Goal: Information Seeking & Learning: Learn about a topic

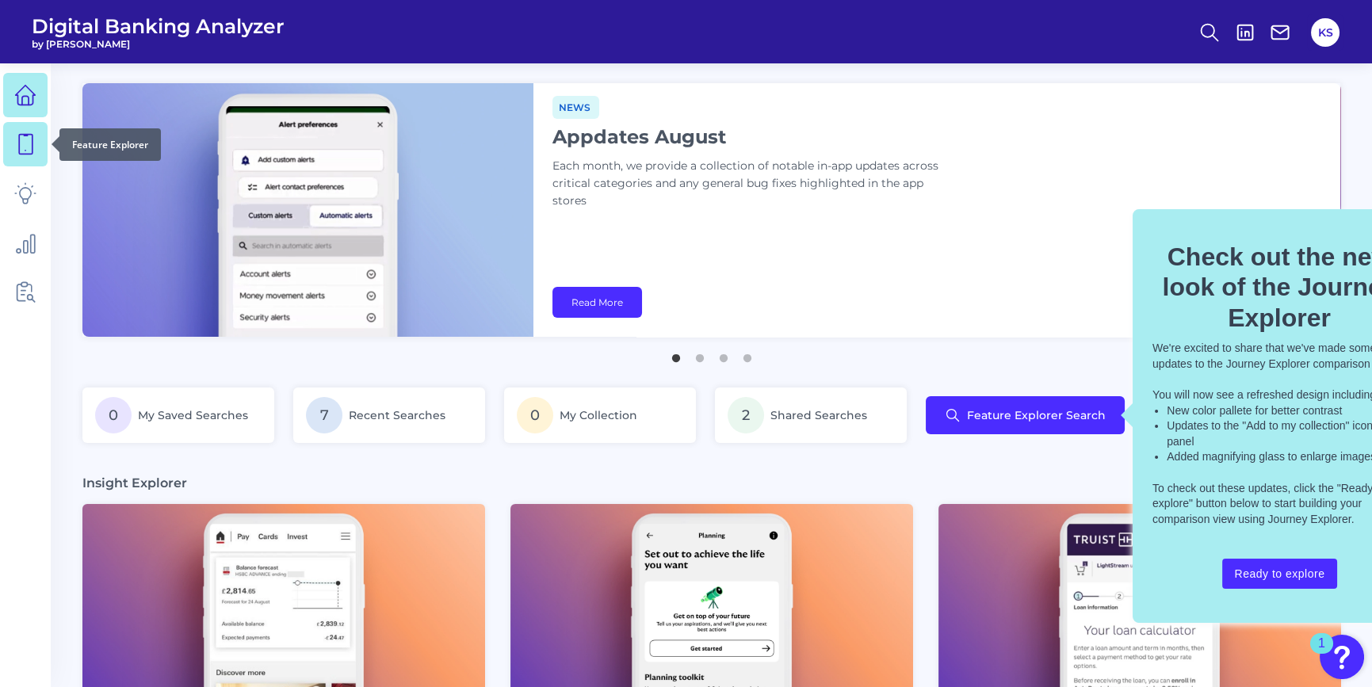
click at [21, 133] on icon at bounding box center [25, 144] width 22 height 22
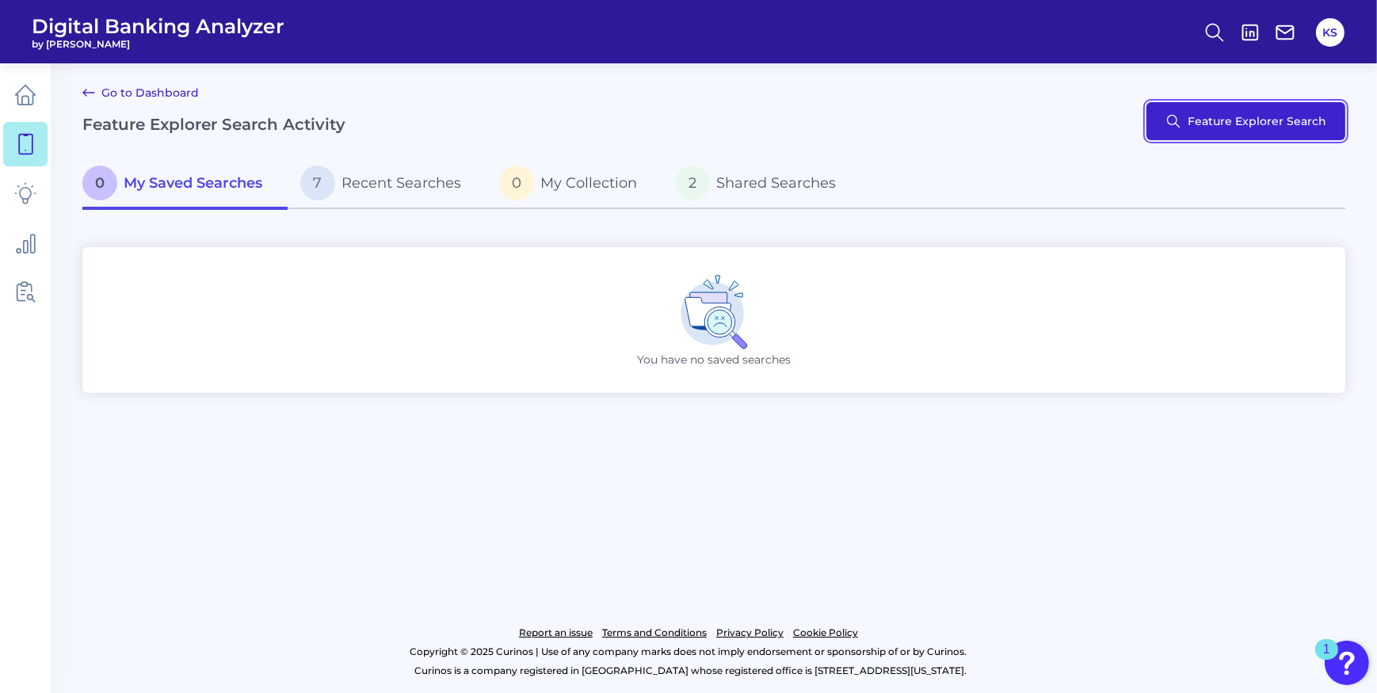
click at [1304, 128] on button "Feature Explorer Search" at bounding box center [1246, 121] width 199 height 38
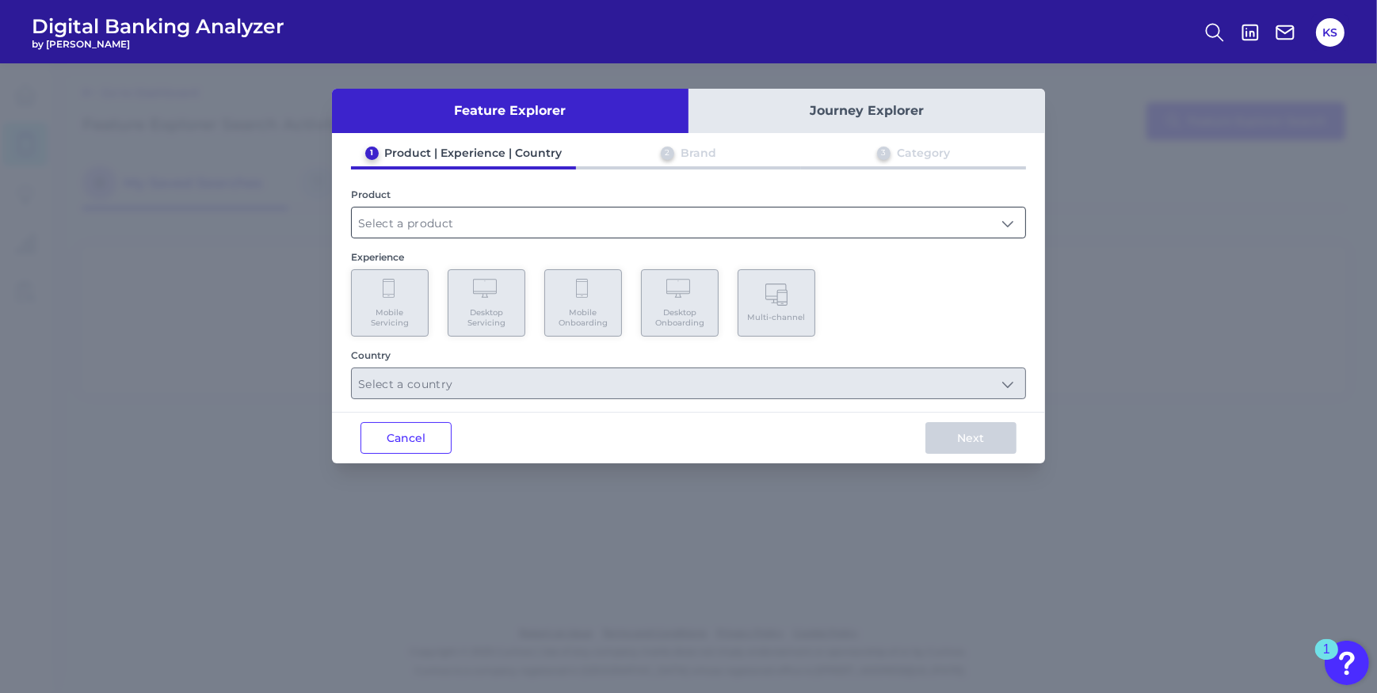
click at [456, 234] on input "text" at bounding box center [689, 223] width 674 height 30
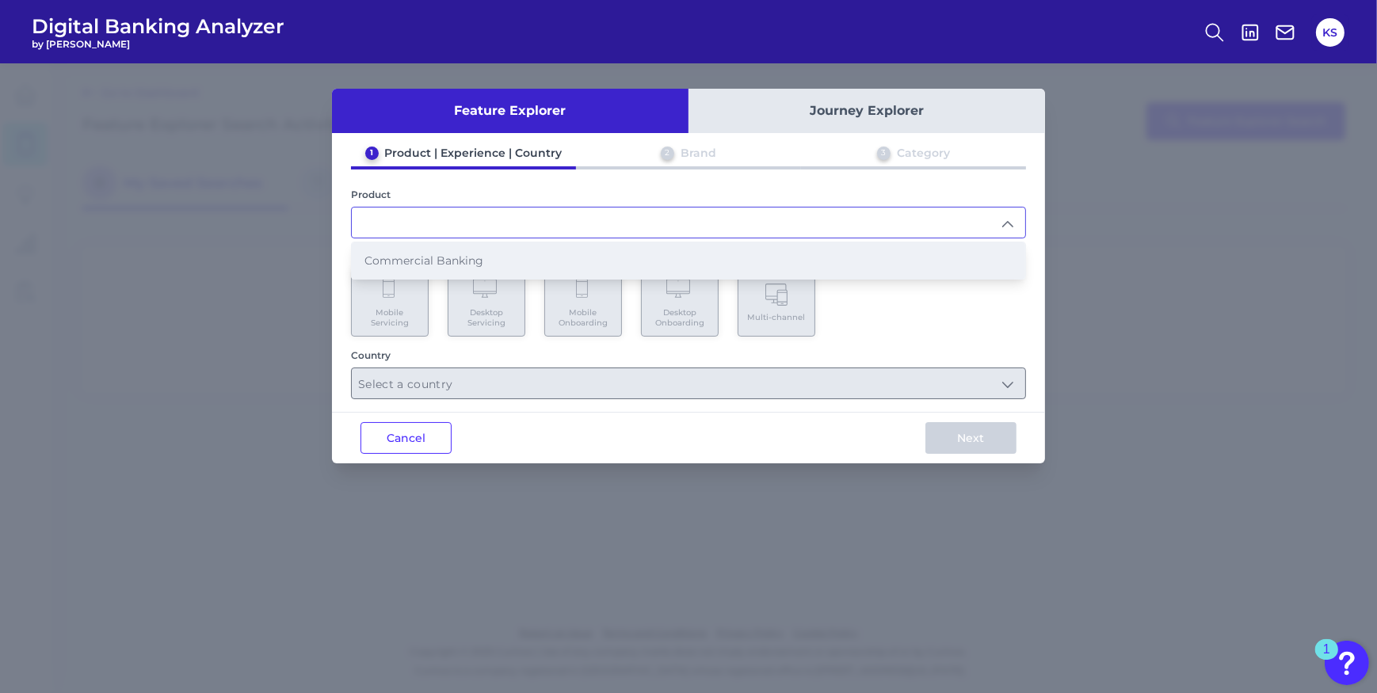
click at [407, 254] on span "Commercial Banking" at bounding box center [424, 261] width 119 height 14
type input "Commercial Banking"
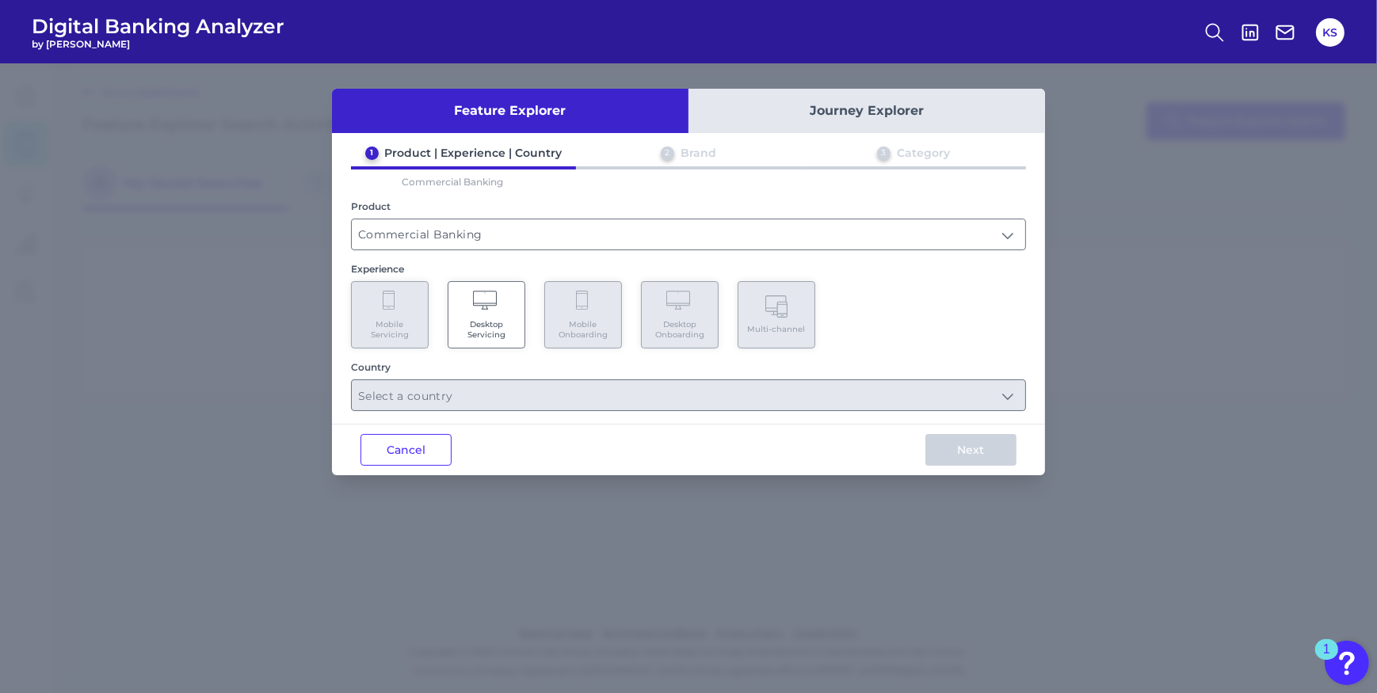
click at [487, 311] on Servicing "Desktop Servicing" at bounding box center [487, 314] width 78 height 67
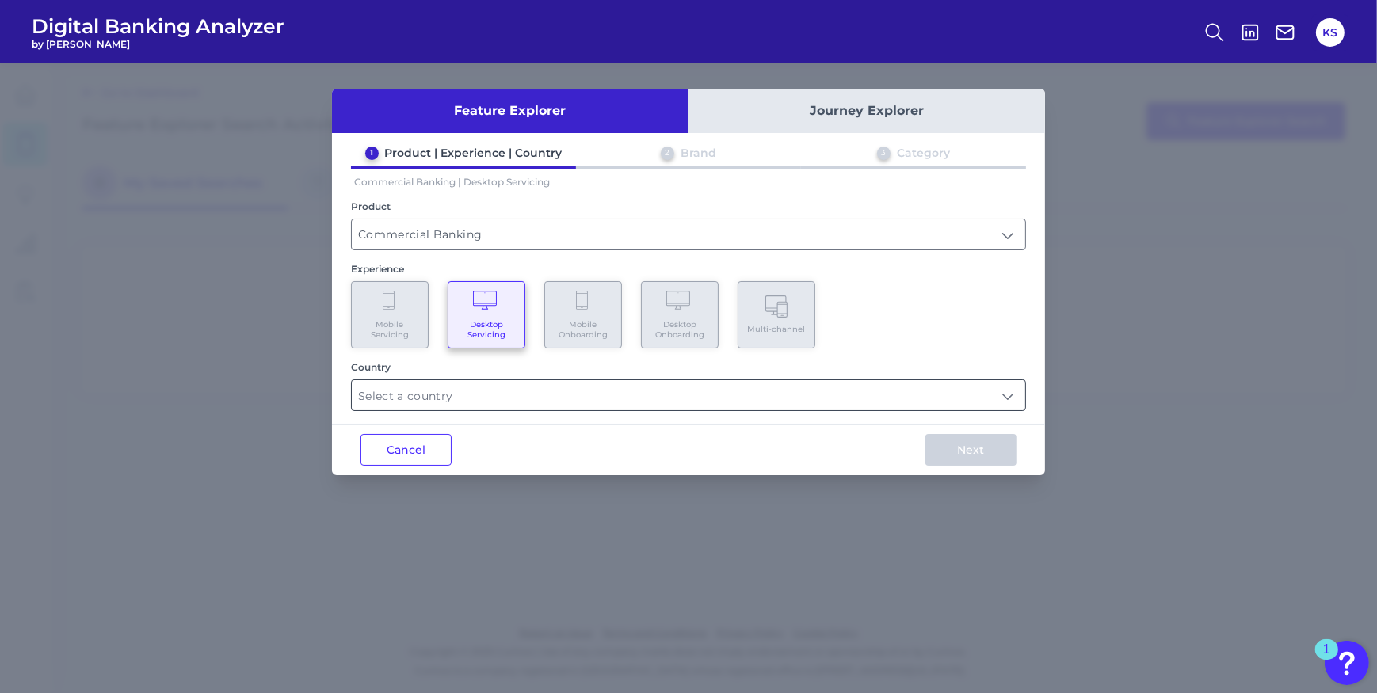
click at [435, 395] on input "text" at bounding box center [689, 395] width 674 height 30
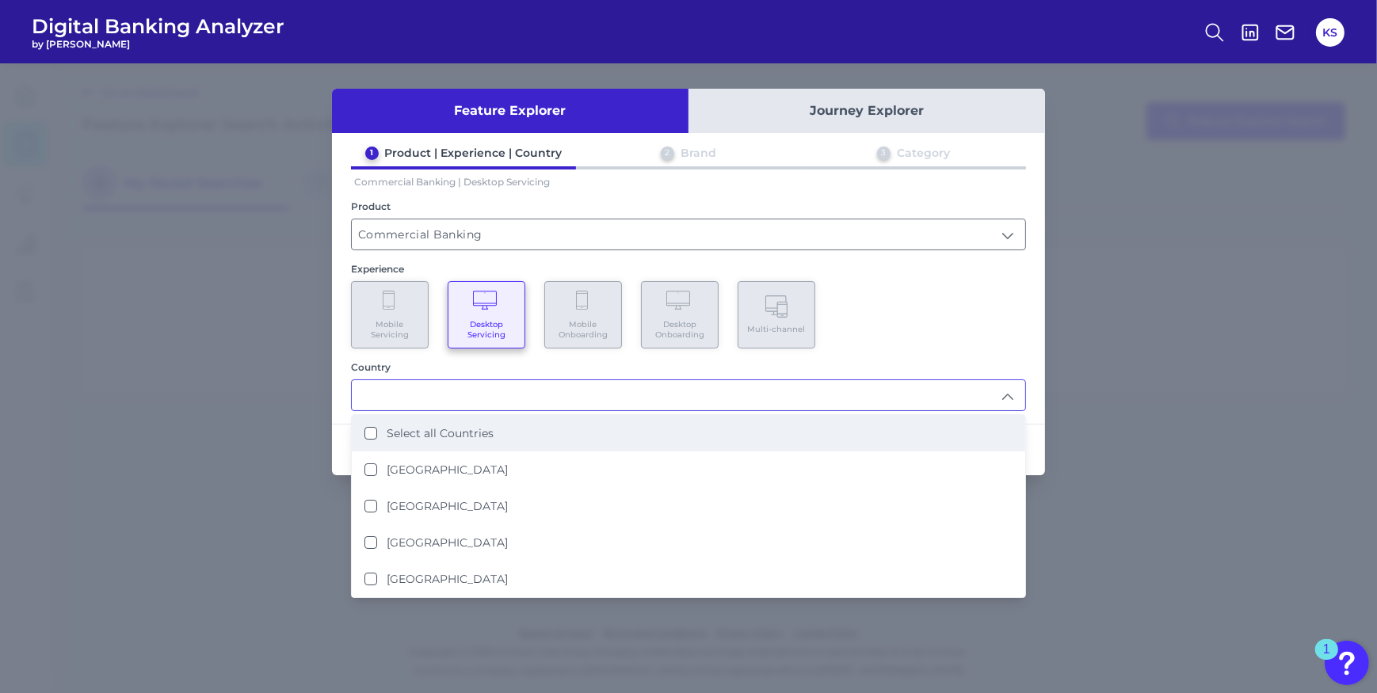
click at [372, 431] on Countries "Select all Countries" at bounding box center [371, 433] width 13 height 13
type input "Select all Countries"
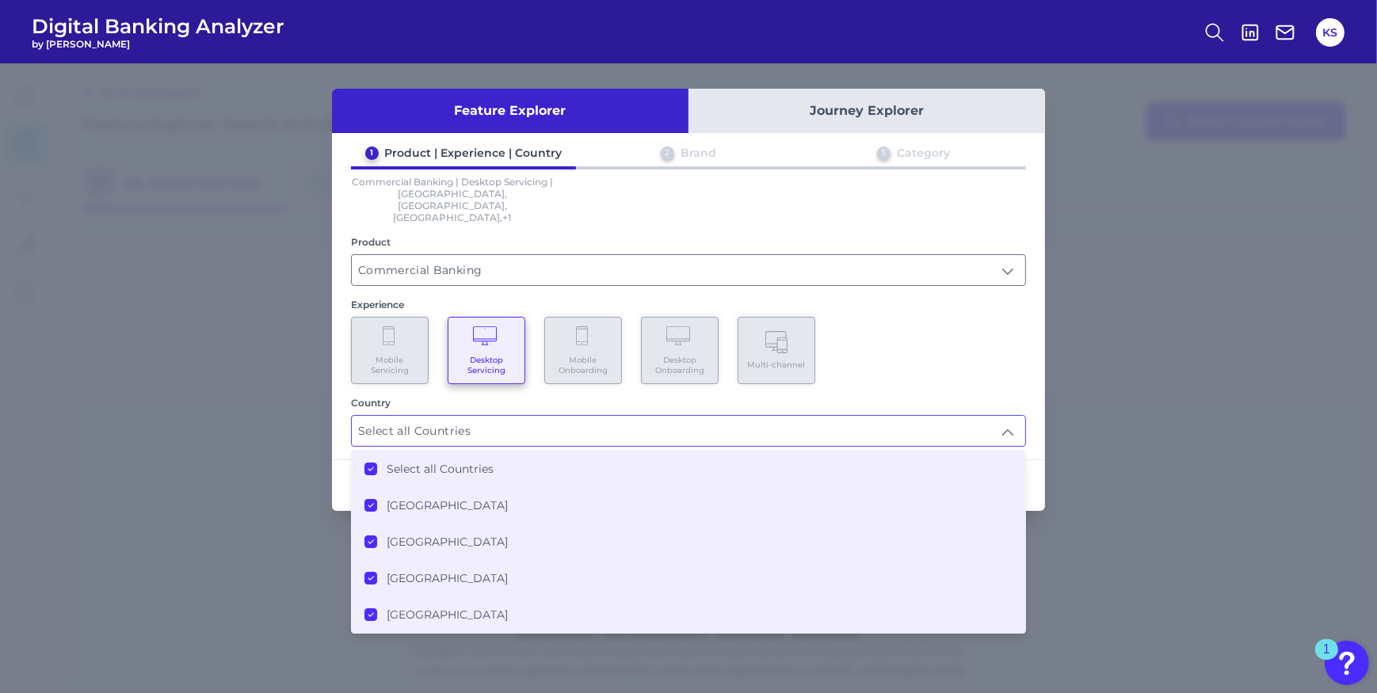
click at [999, 354] on div "Mobile Servicing Desktop Servicing Mobile Onboarding Desktop Onboarding Multi-c…" at bounding box center [688, 350] width 675 height 67
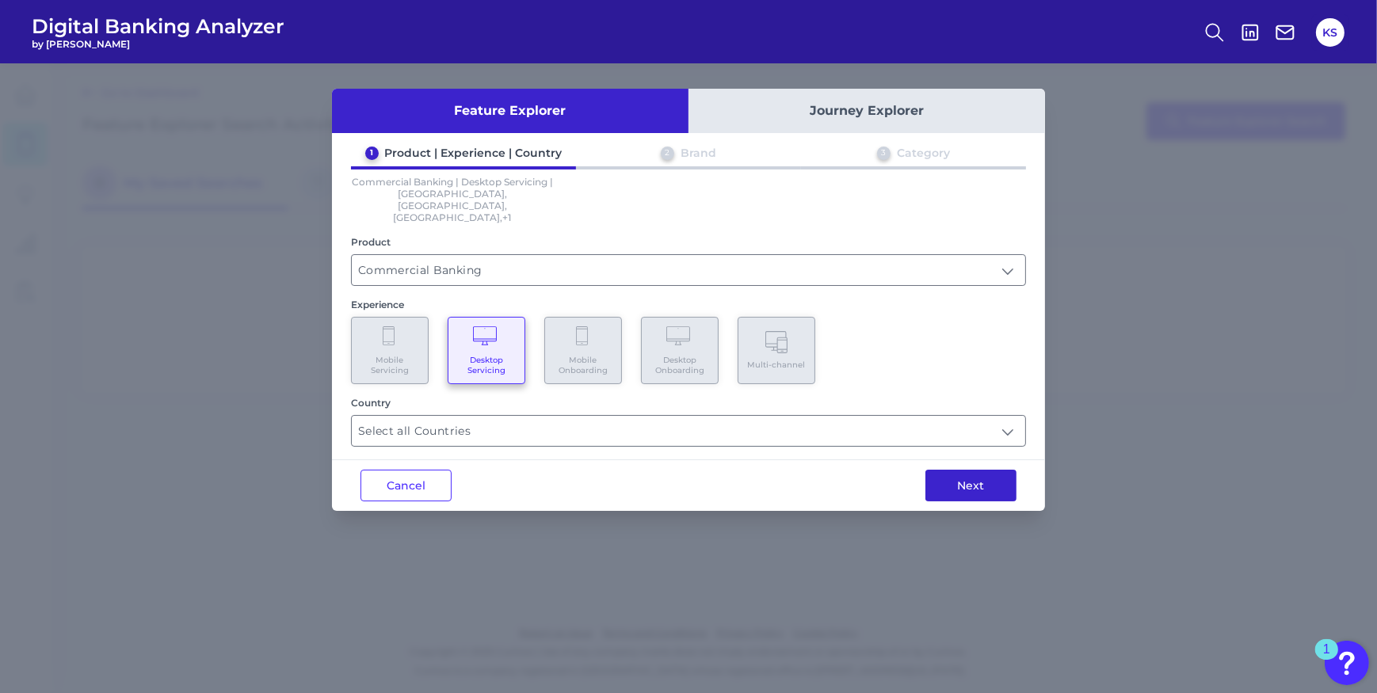
click at [972, 470] on button "Next" at bounding box center [971, 486] width 91 height 32
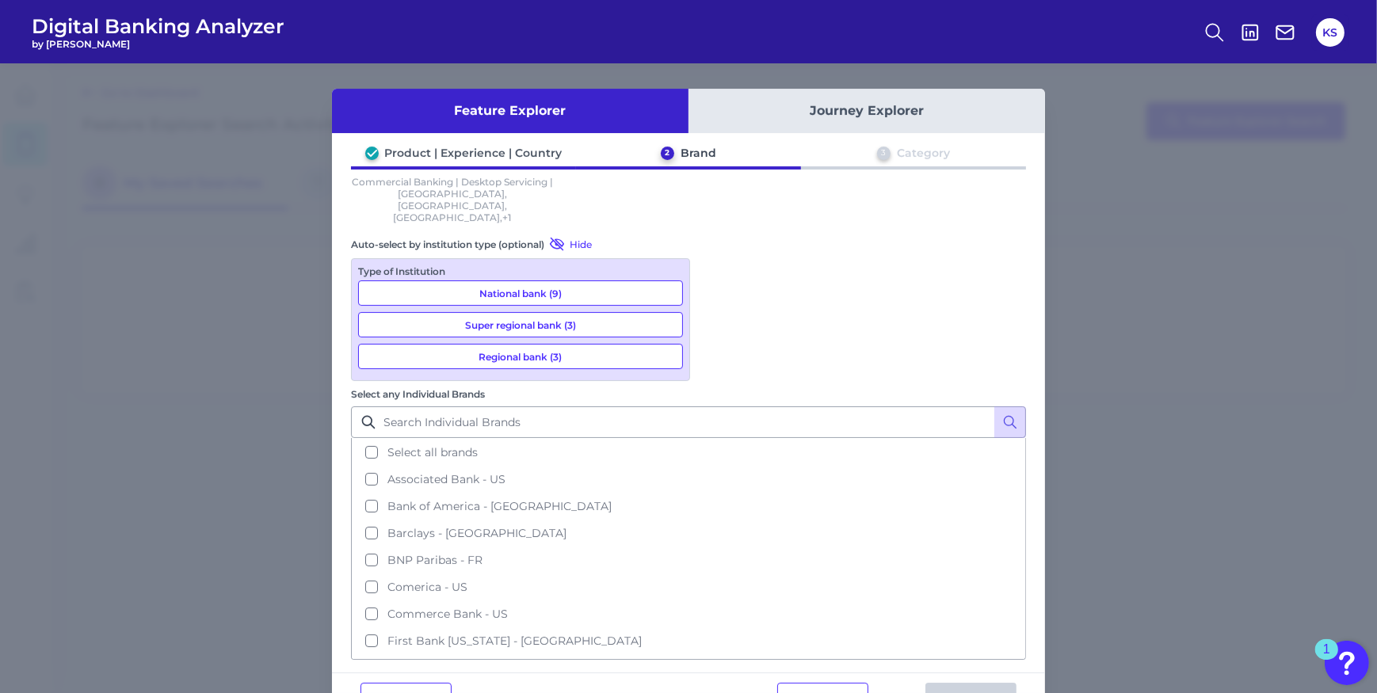
click at [376, 414] on icon at bounding box center [369, 422] width 16 height 16
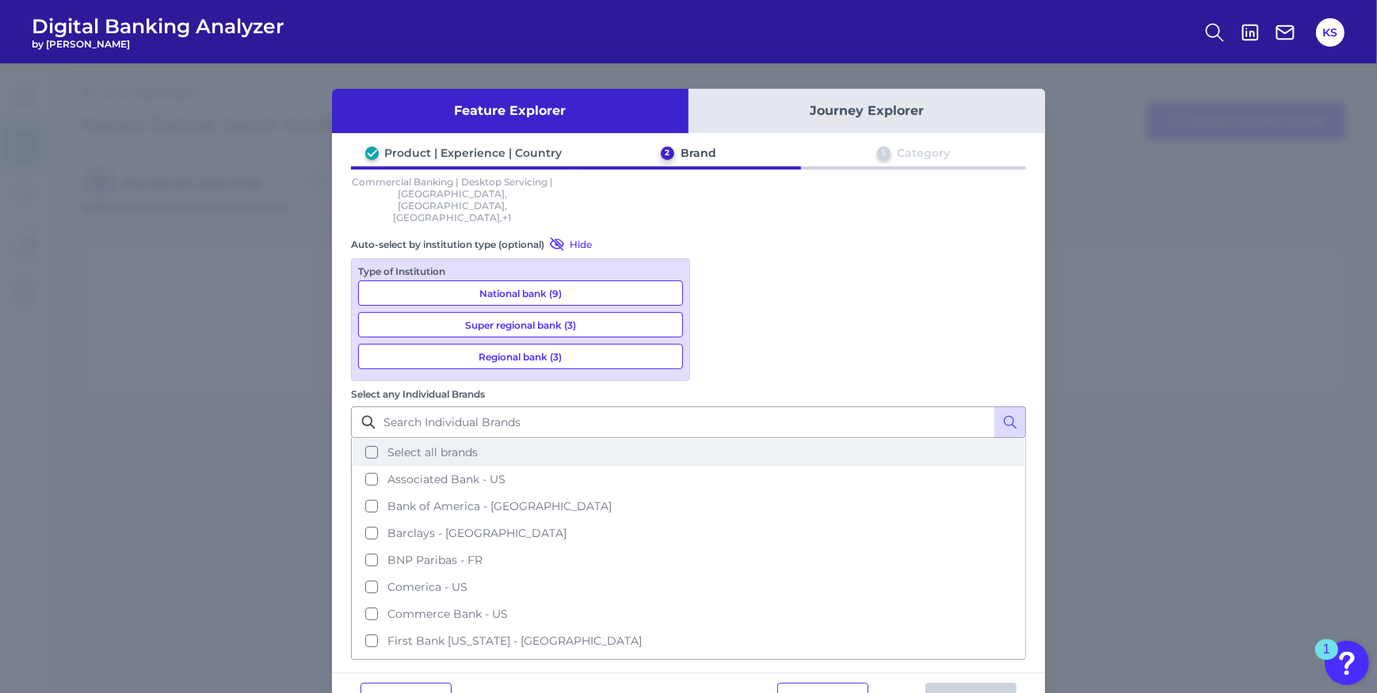
click at [712, 439] on button "Select all brands" at bounding box center [689, 452] width 672 height 27
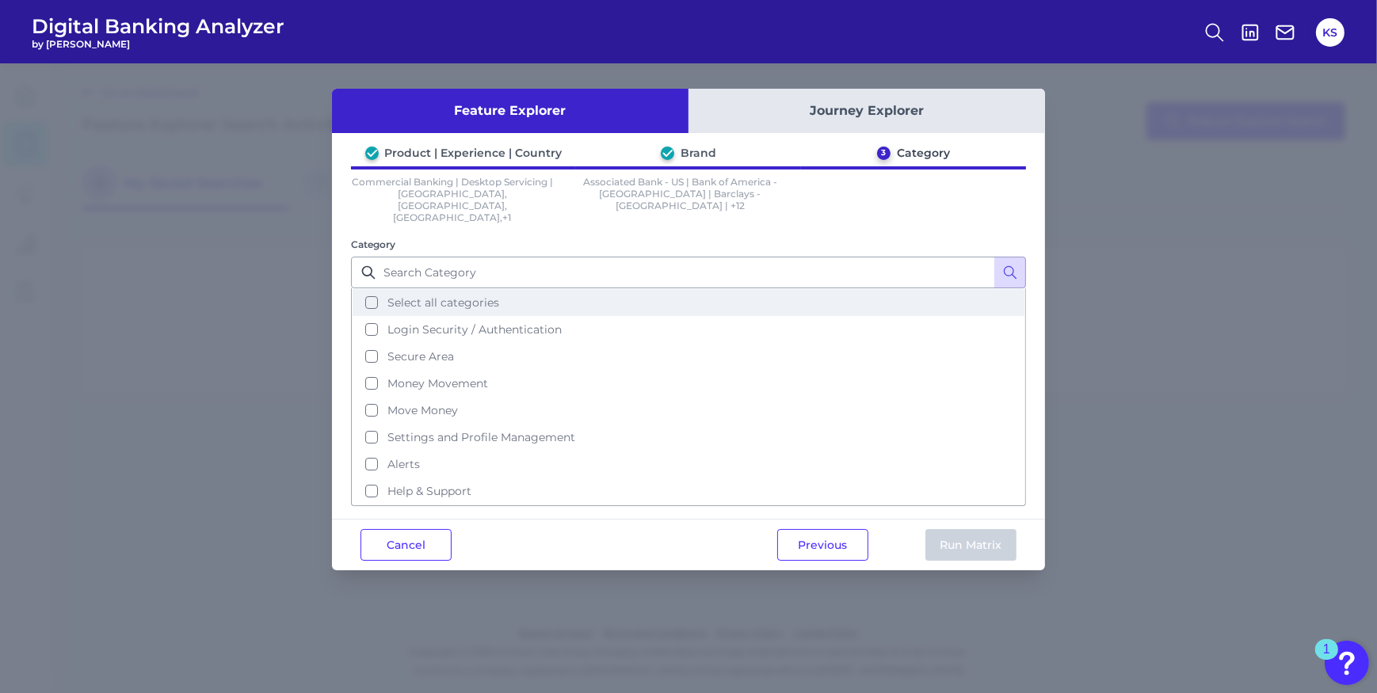
click at [371, 289] on button "Select all categories" at bounding box center [689, 302] width 672 height 27
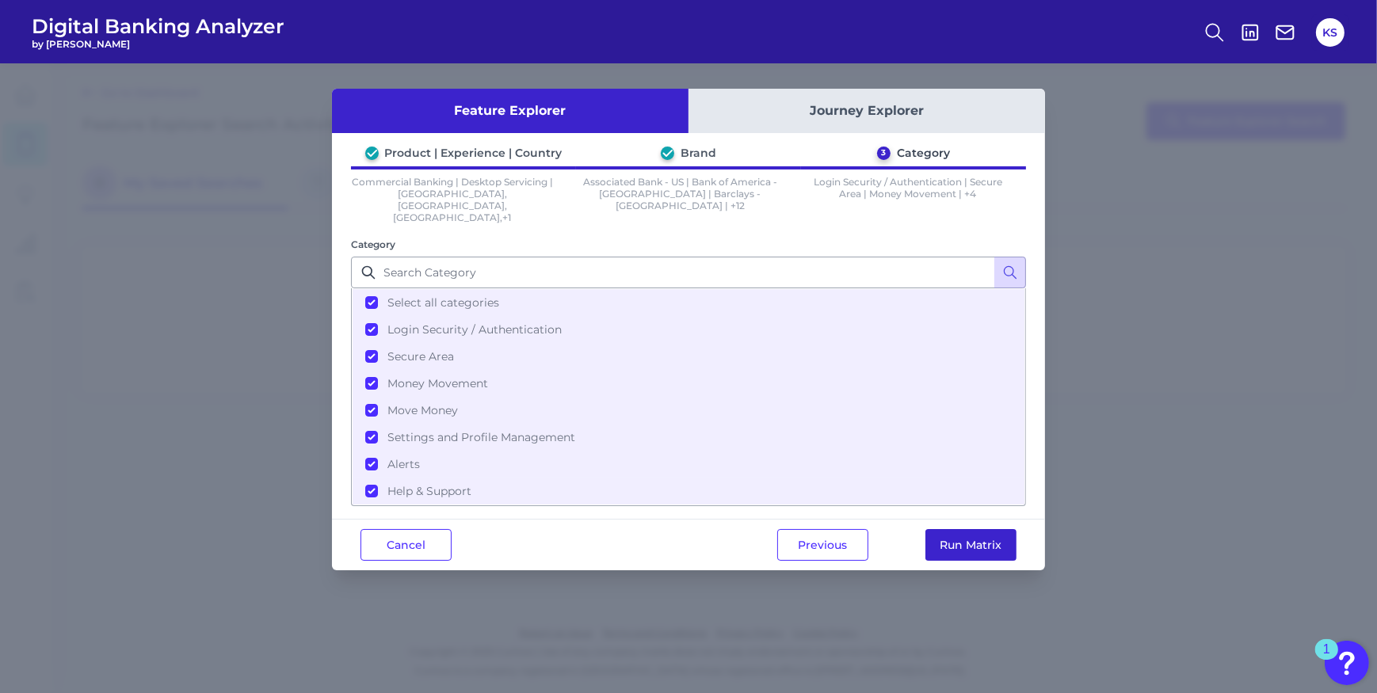
click at [990, 529] on button "Run Matrix" at bounding box center [971, 545] width 91 height 32
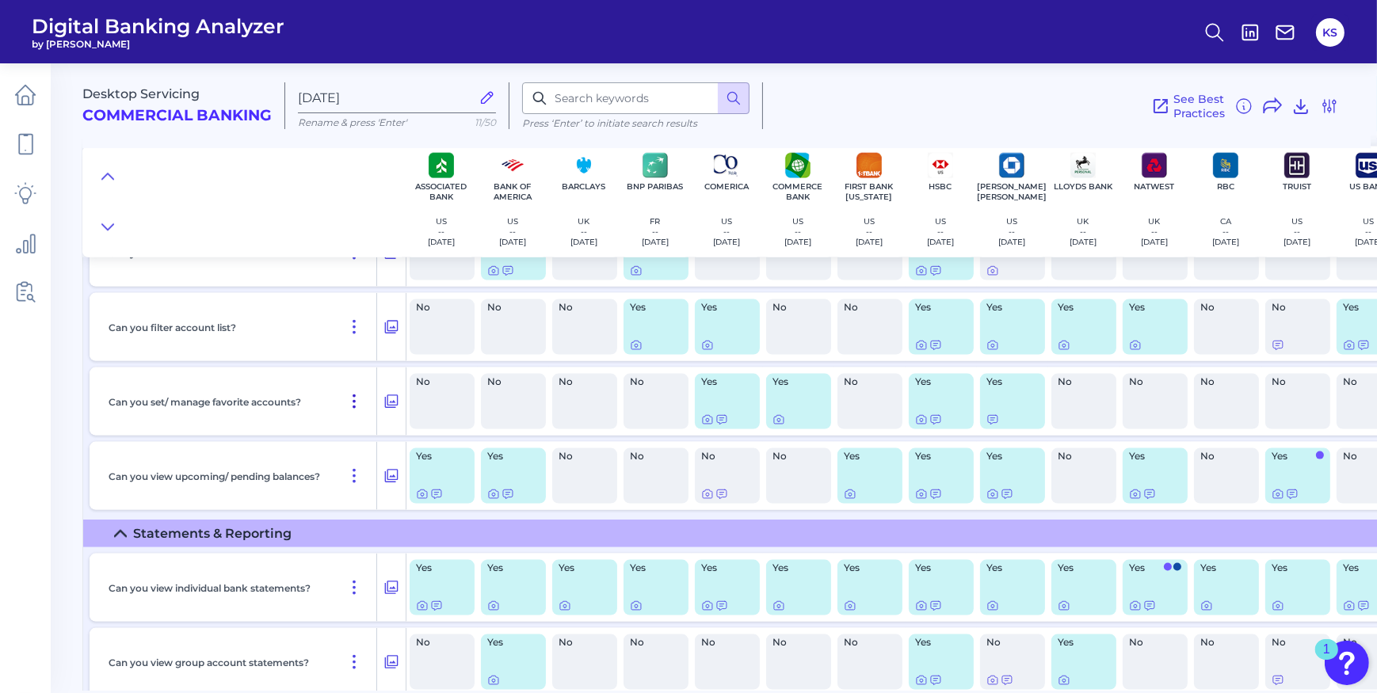
scroll to position [1976, 0]
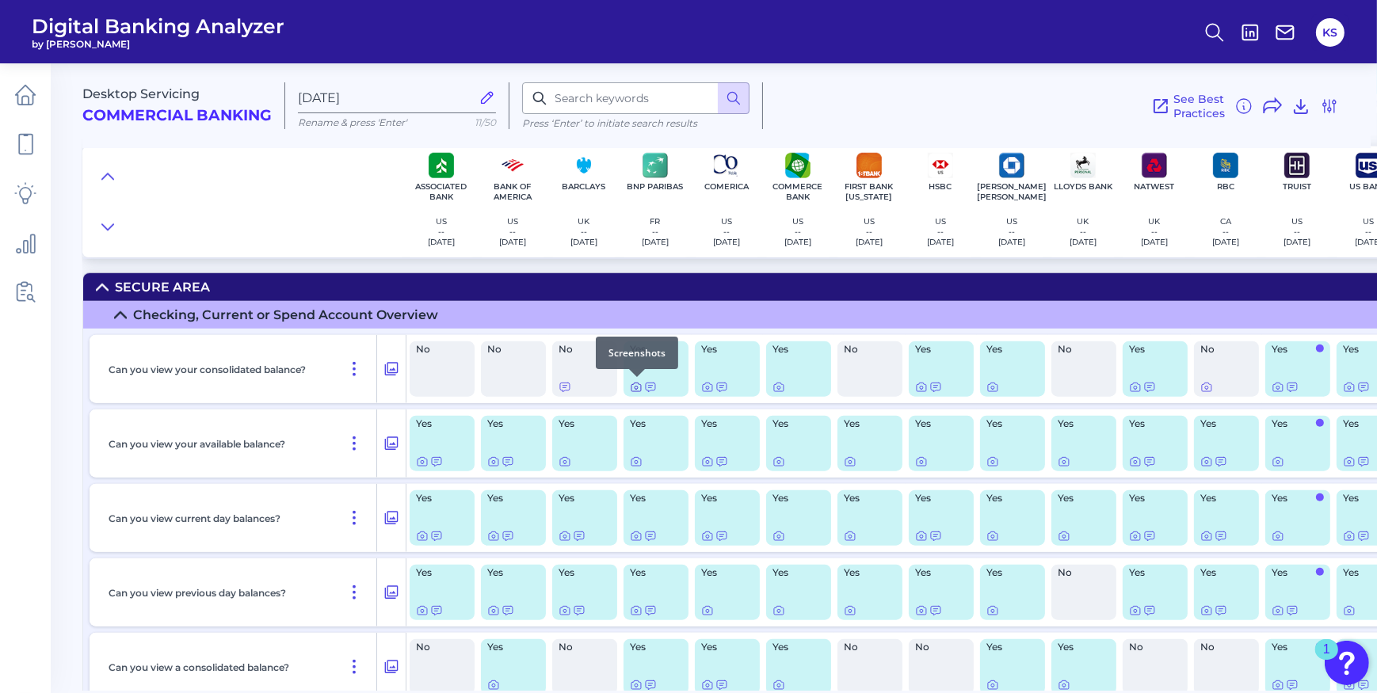
click at [630, 388] on icon at bounding box center [636, 387] width 13 height 13
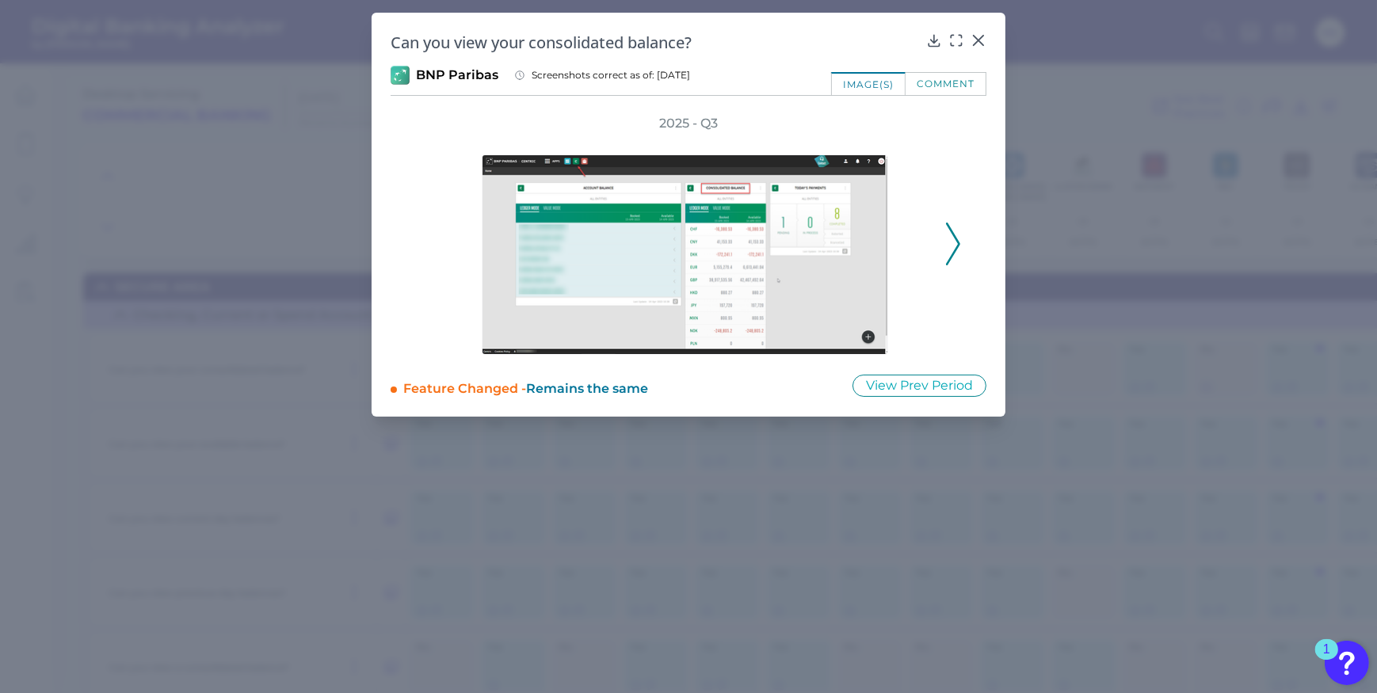
click at [951, 250] on icon at bounding box center [953, 244] width 14 height 43
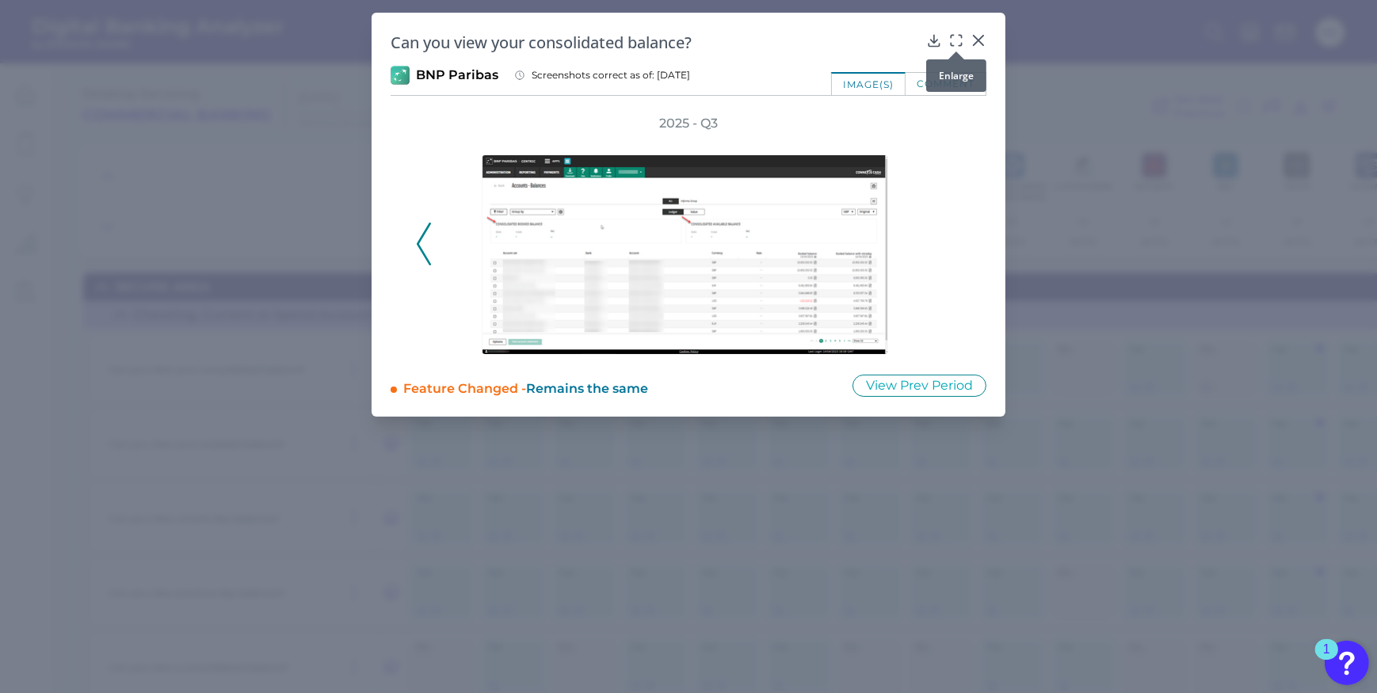
click at [954, 42] on icon at bounding box center [957, 40] width 16 height 16
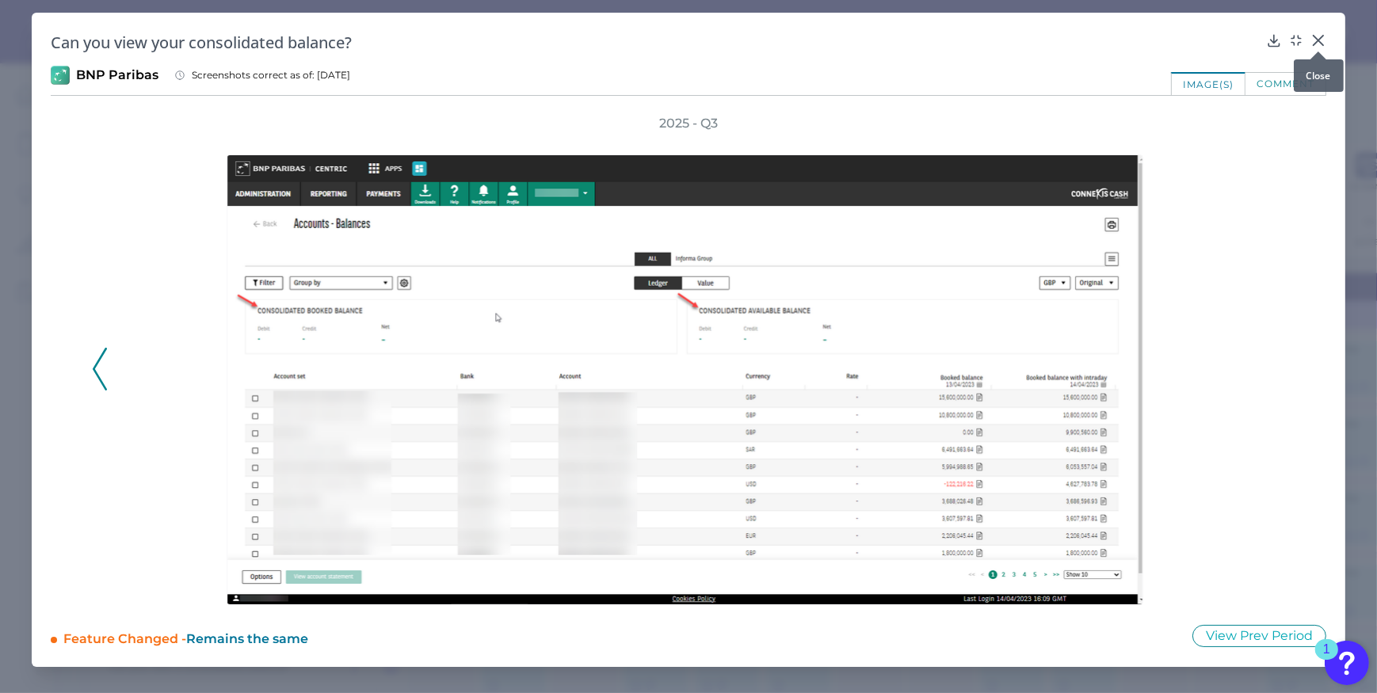
click at [1315, 39] on icon at bounding box center [1319, 40] width 16 height 16
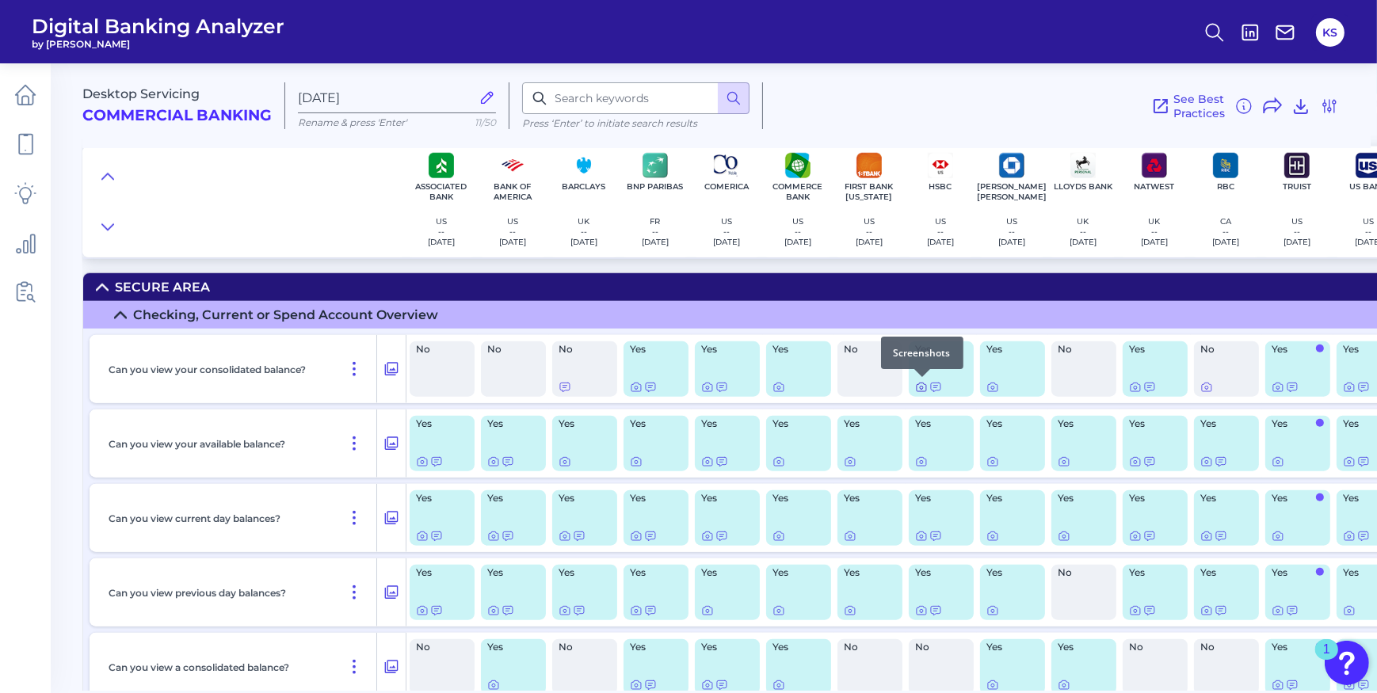
click at [925, 387] on icon at bounding box center [921, 387] width 13 height 13
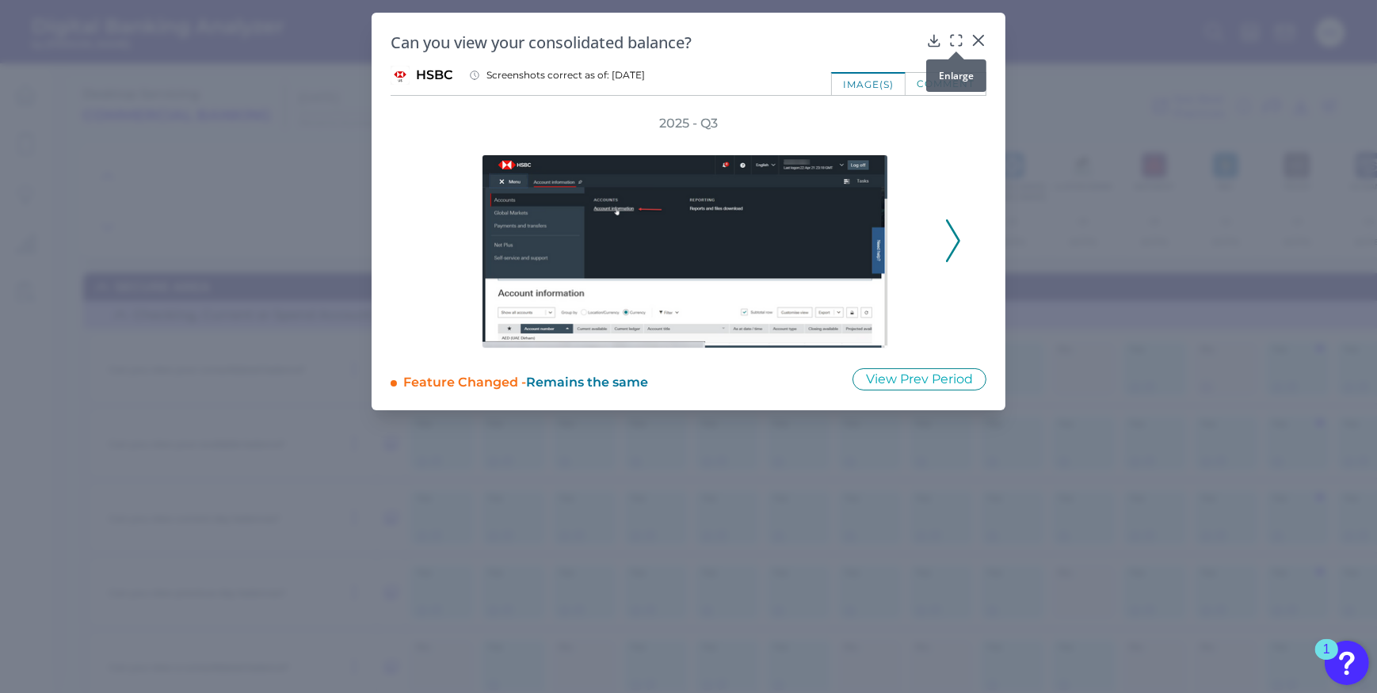
click at [960, 40] on icon at bounding box center [957, 40] width 16 height 16
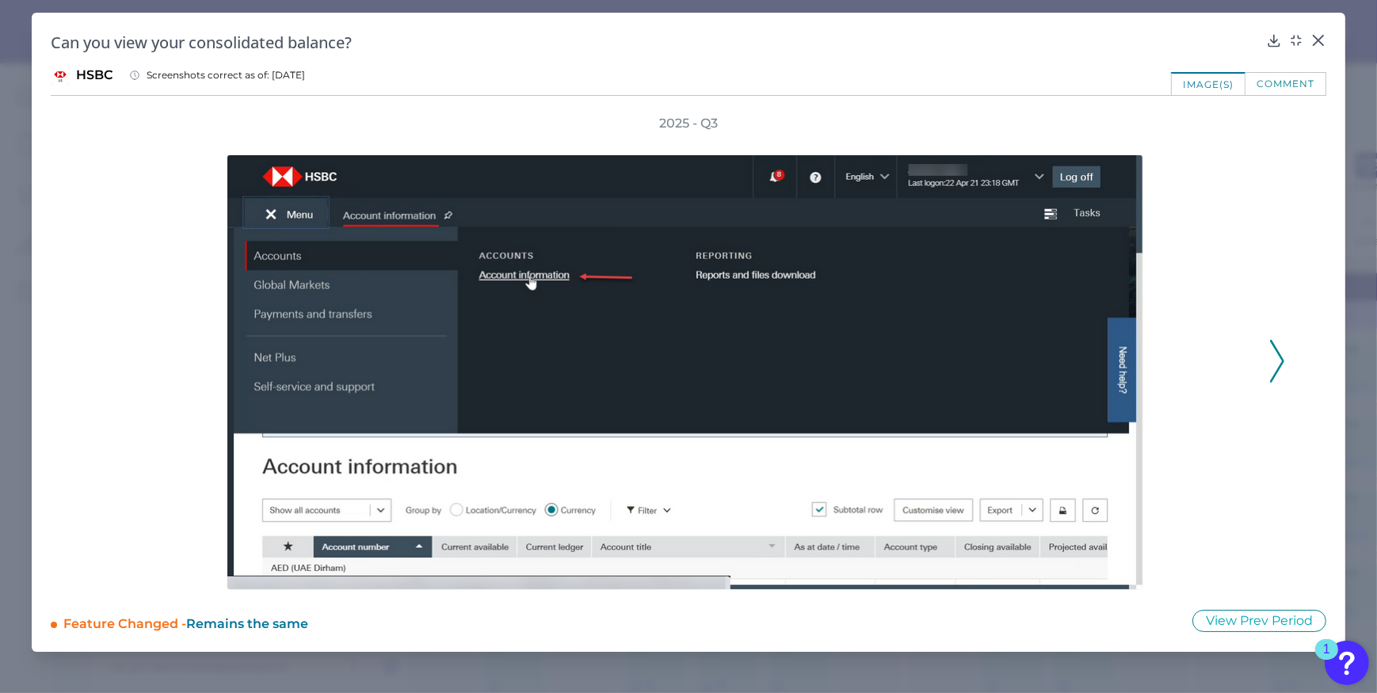
click at [1277, 354] on icon at bounding box center [1277, 361] width 14 height 43
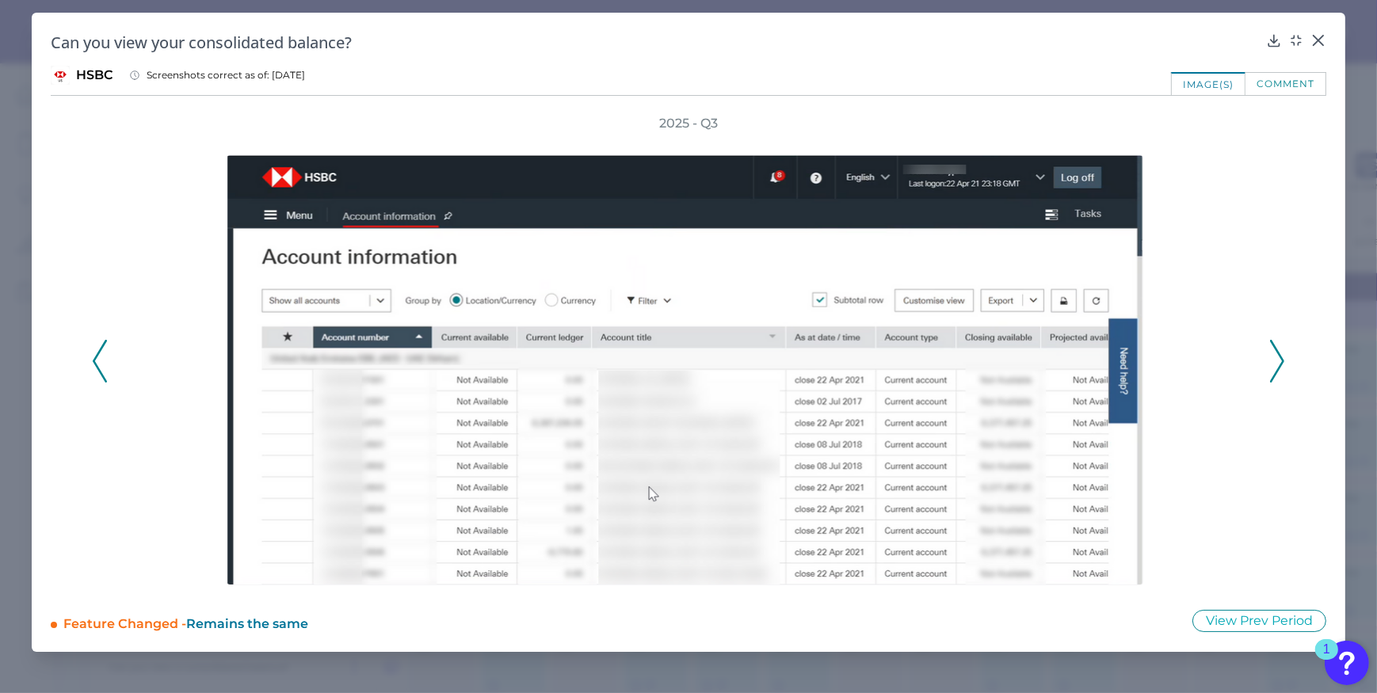
click at [1277, 354] on icon at bounding box center [1277, 361] width 14 height 43
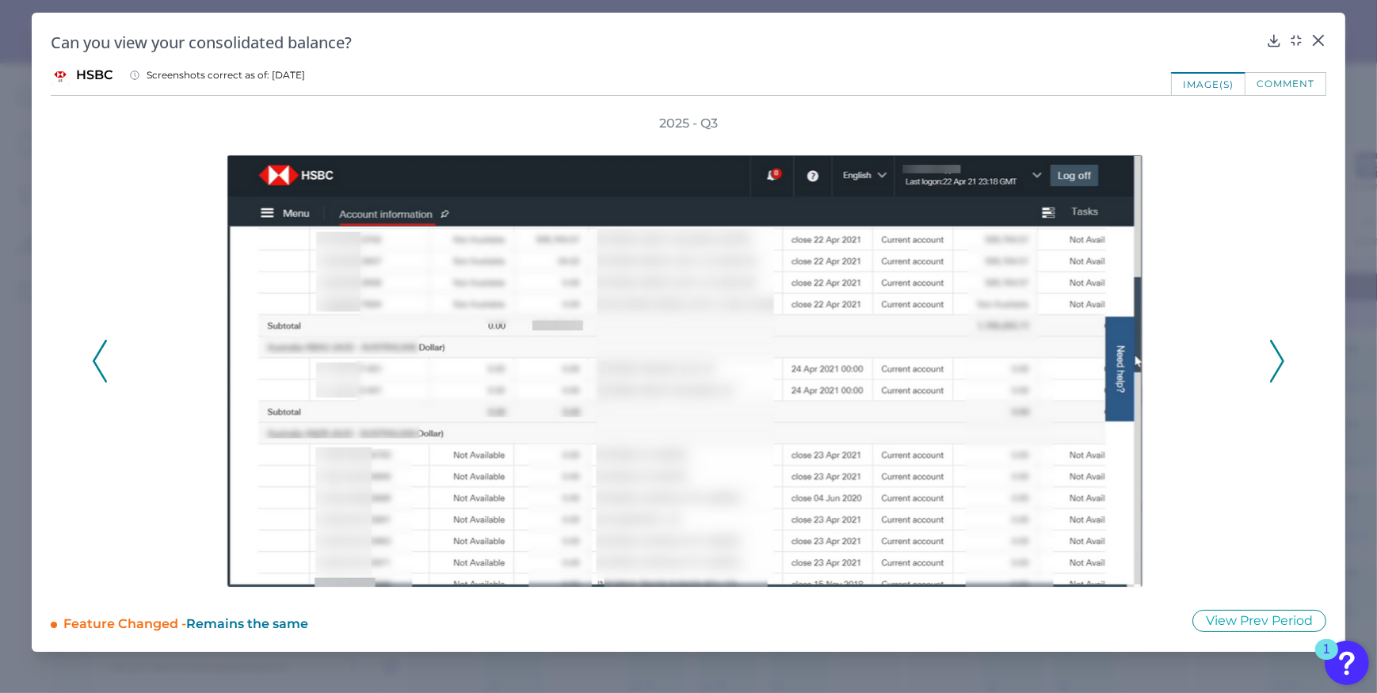
click at [1277, 354] on icon at bounding box center [1277, 361] width 14 height 43
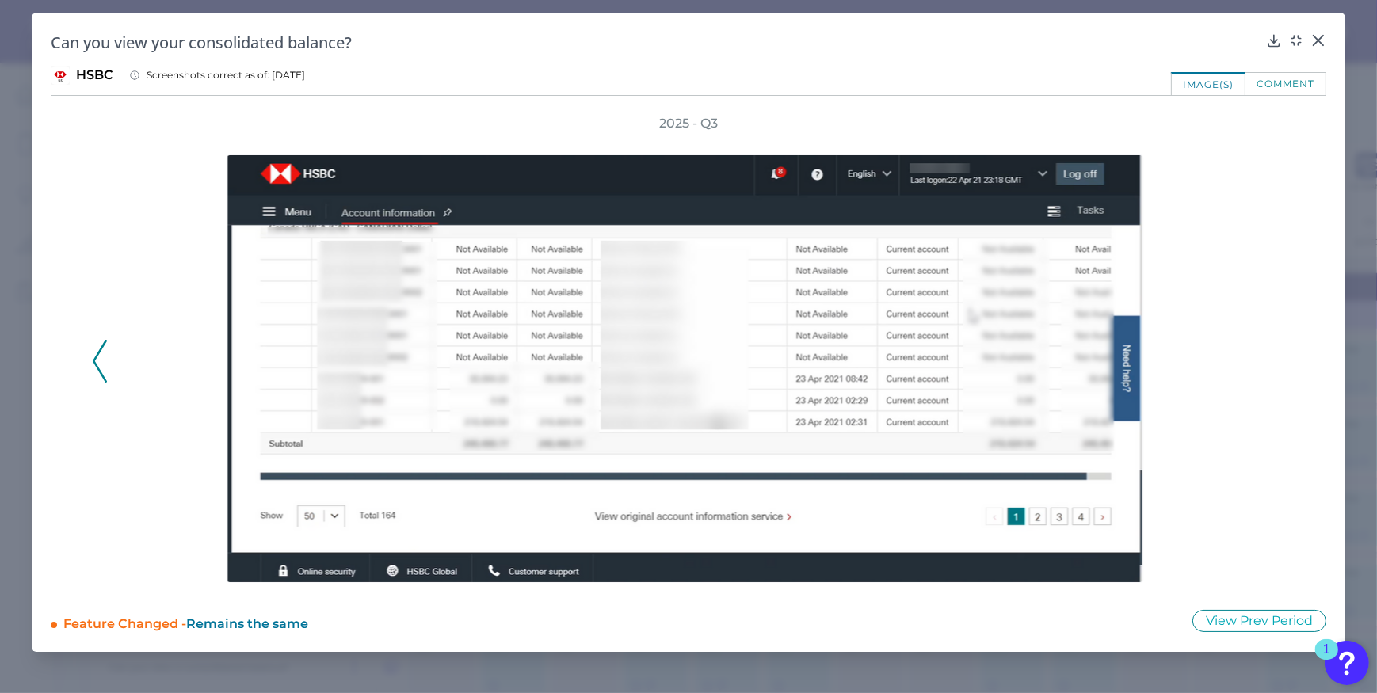
click at [1277, 354] on div "2025 - Q3" at bounding box center [688, 352] width 1193 height 475
click at [1319, 38] on icon at bounding box center [1319, 40] width 16 height 16
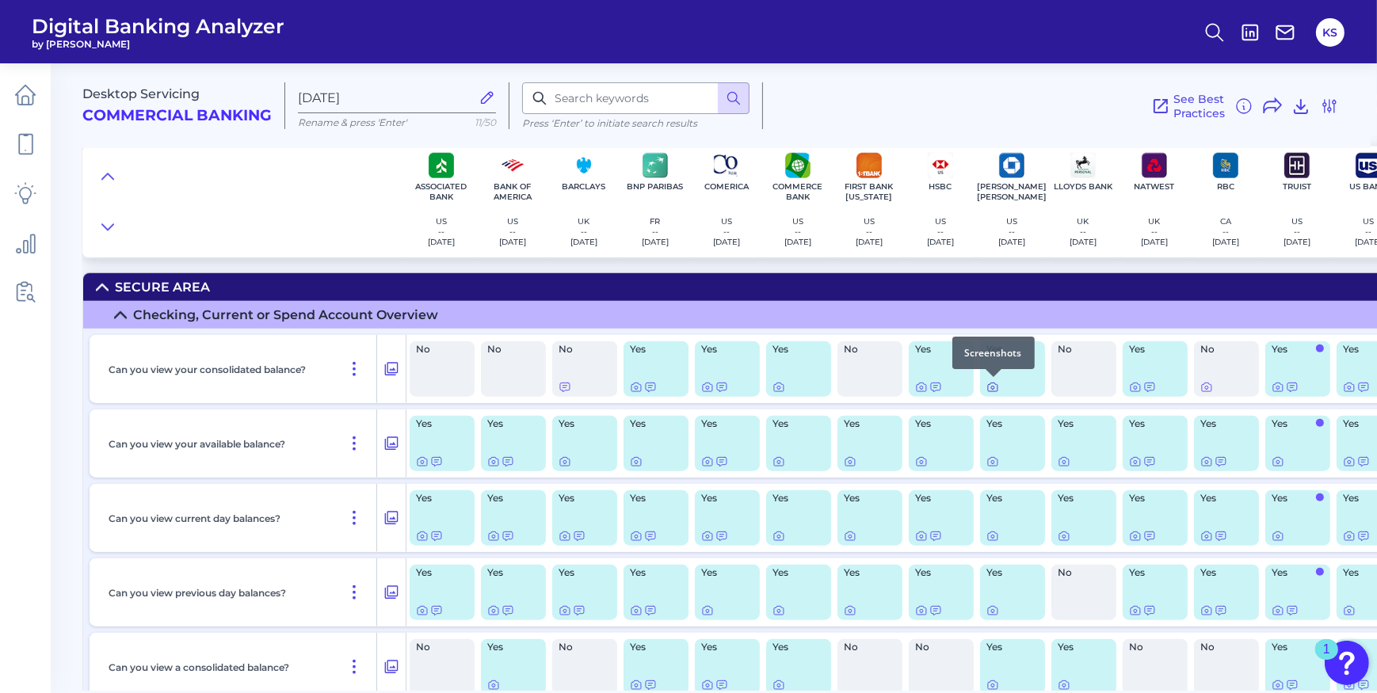
click at [987, 387] on icon at bounding box center [993, 387] width 13 height 13
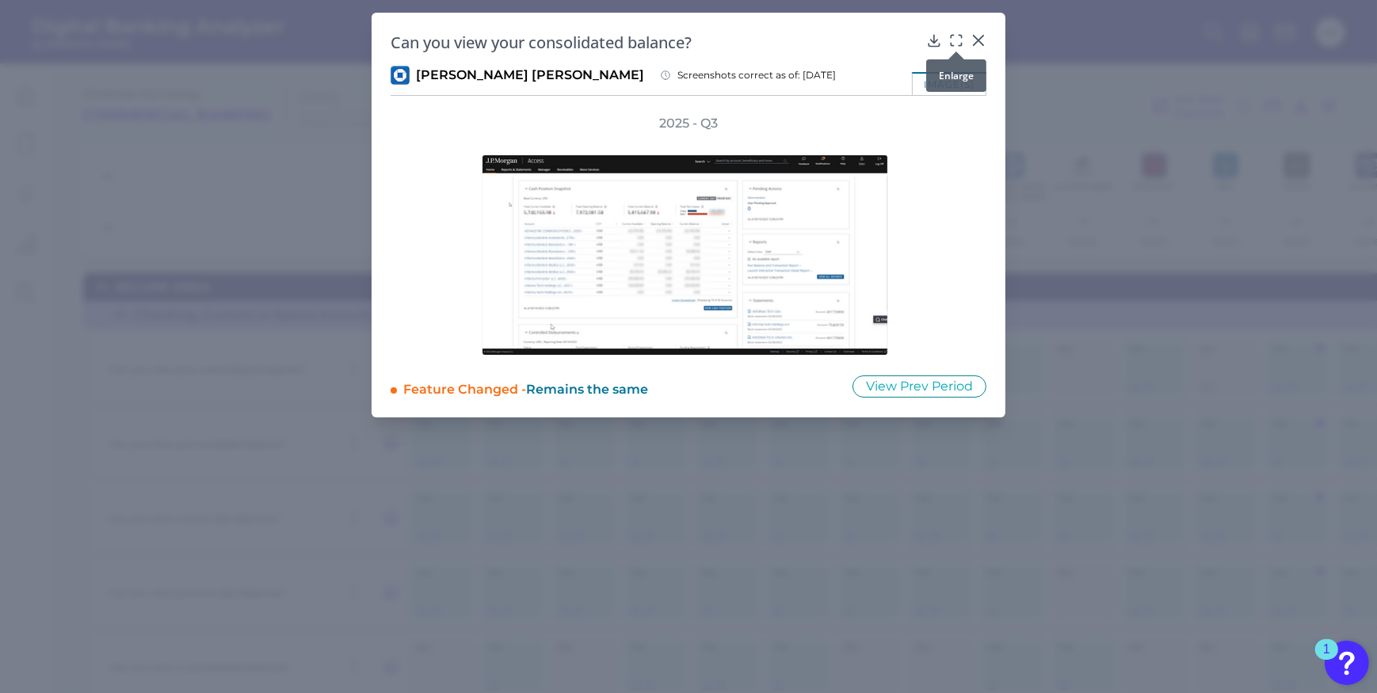
click at [960, 38] on icon at bounding box center [957, 40] width 16 height 16
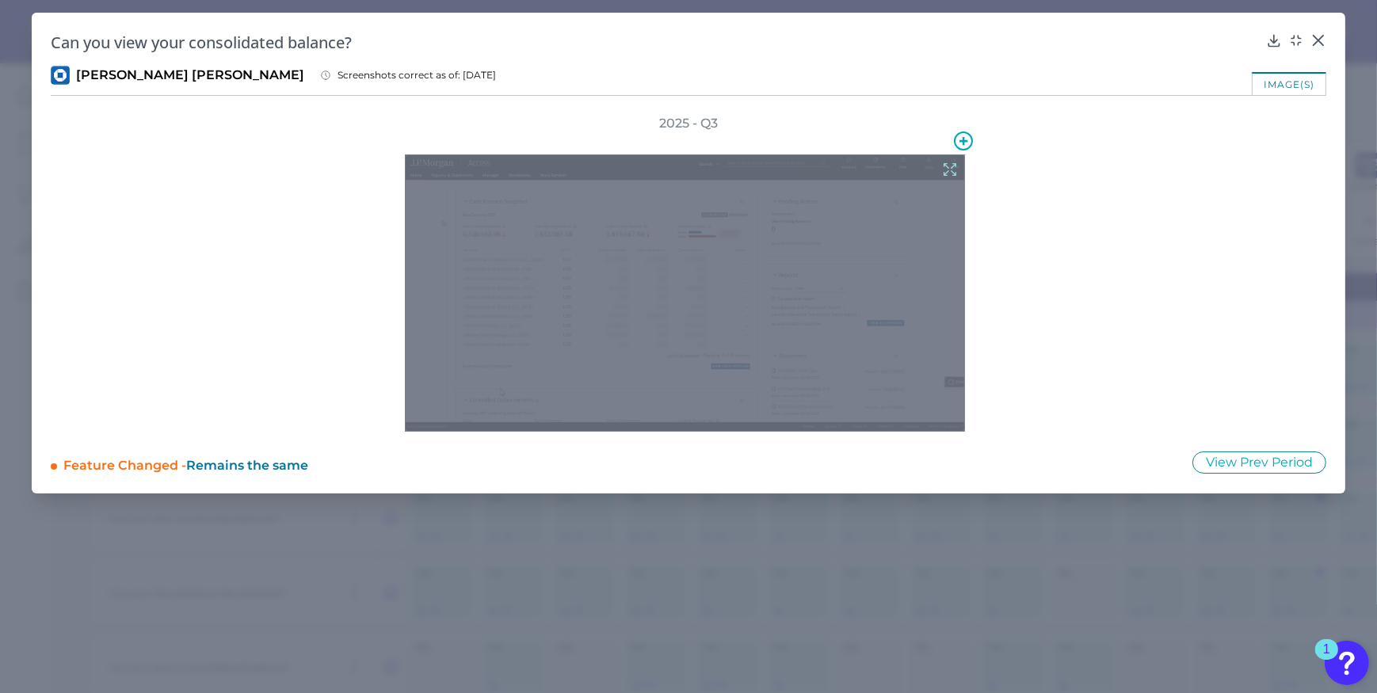
click at [945, 173] on icon at bounding box center [950, 170] width 12 height 12
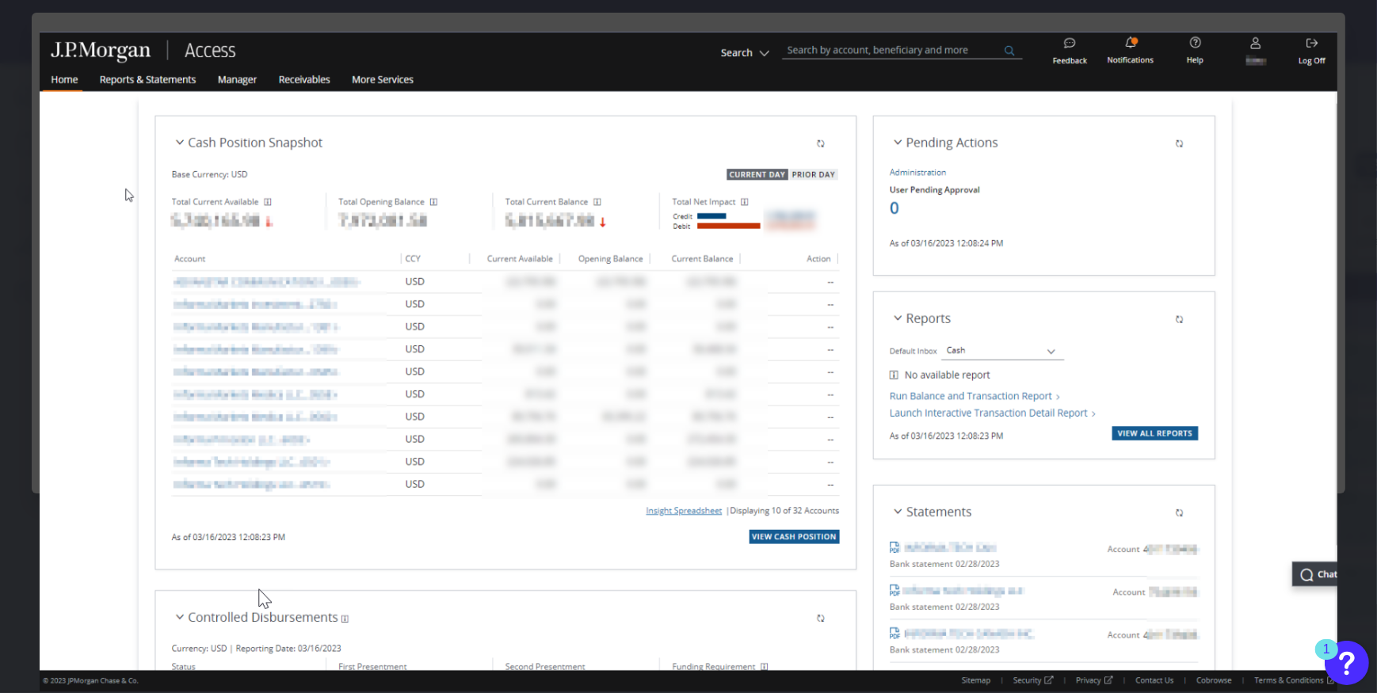
click at [63, 118] on img at bounding box center [689, 362] width 1298 height 660
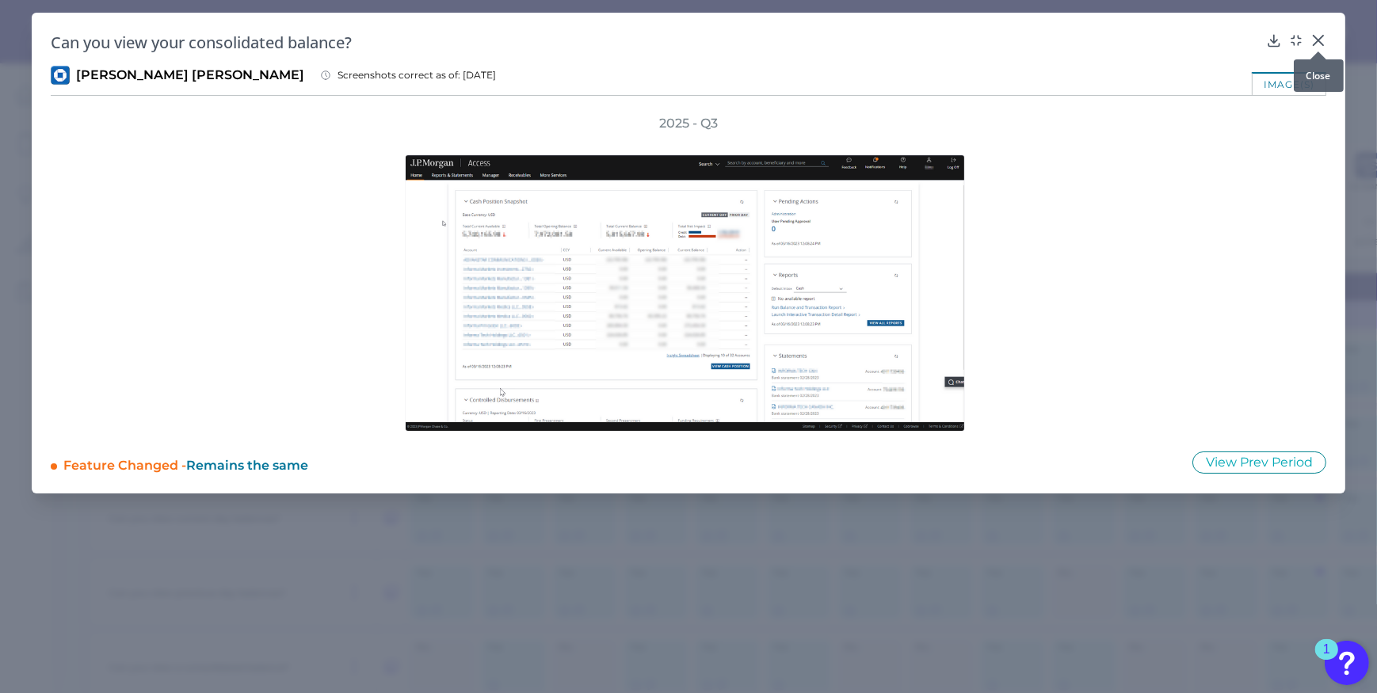
click at [1321, 44] on div at bounding box center [1319, 52] width 16 height 16
click at [1318, 40] on icon at bounding box center [1319, 41] width 10 height 10
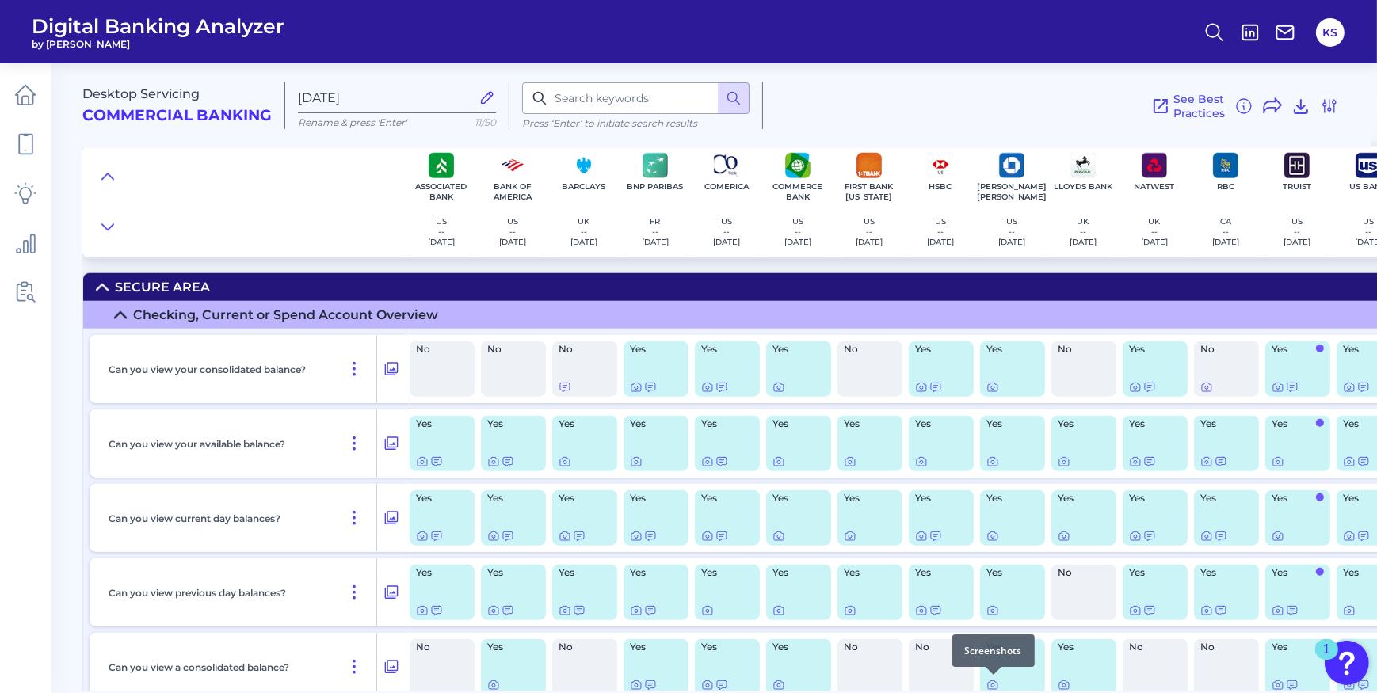
click at [992, 681] on div at bounding box center [994, 675] width 16 height 16
click at [992, 679] on div at bounding box center [994, 675] width 16 height 16
click at [995, 682] on icon at bounding box center [993, 685] width 13 height 13
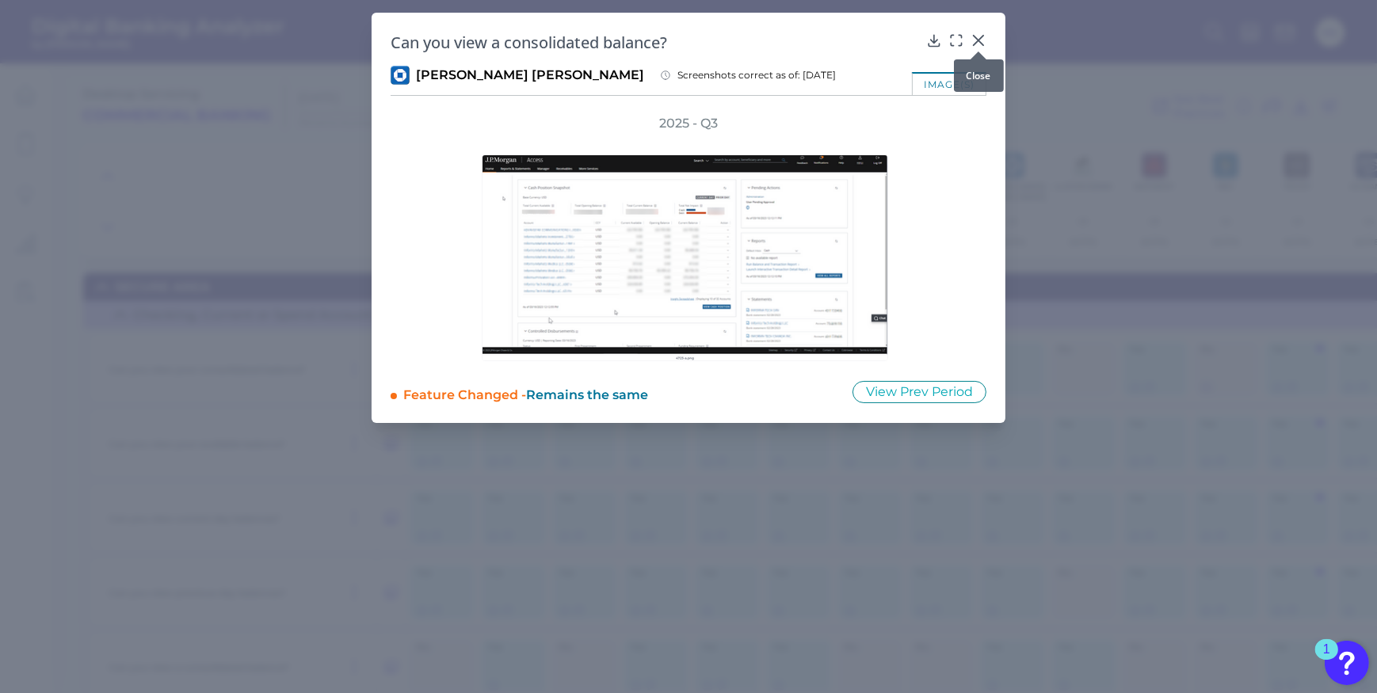
click at [980, 41] on icon at bounding box center [979, 41] width 10 height 10
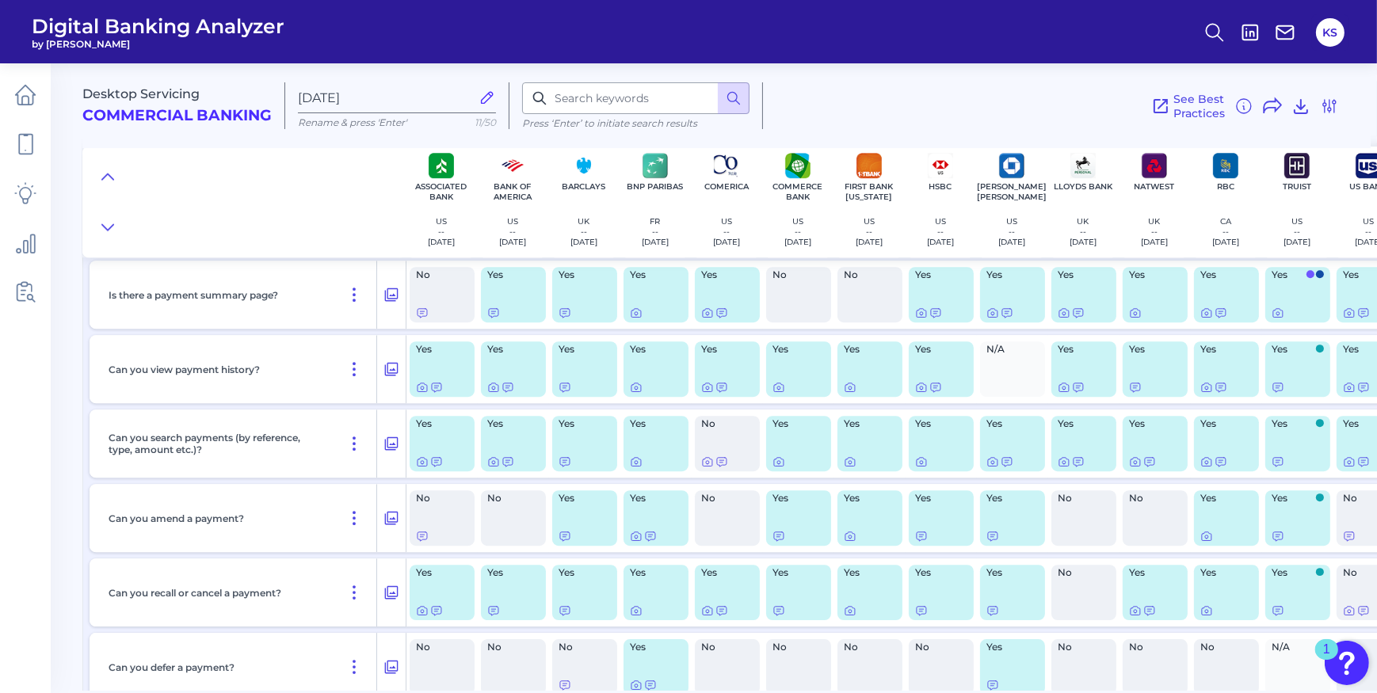
scroll to position [8121, 0]
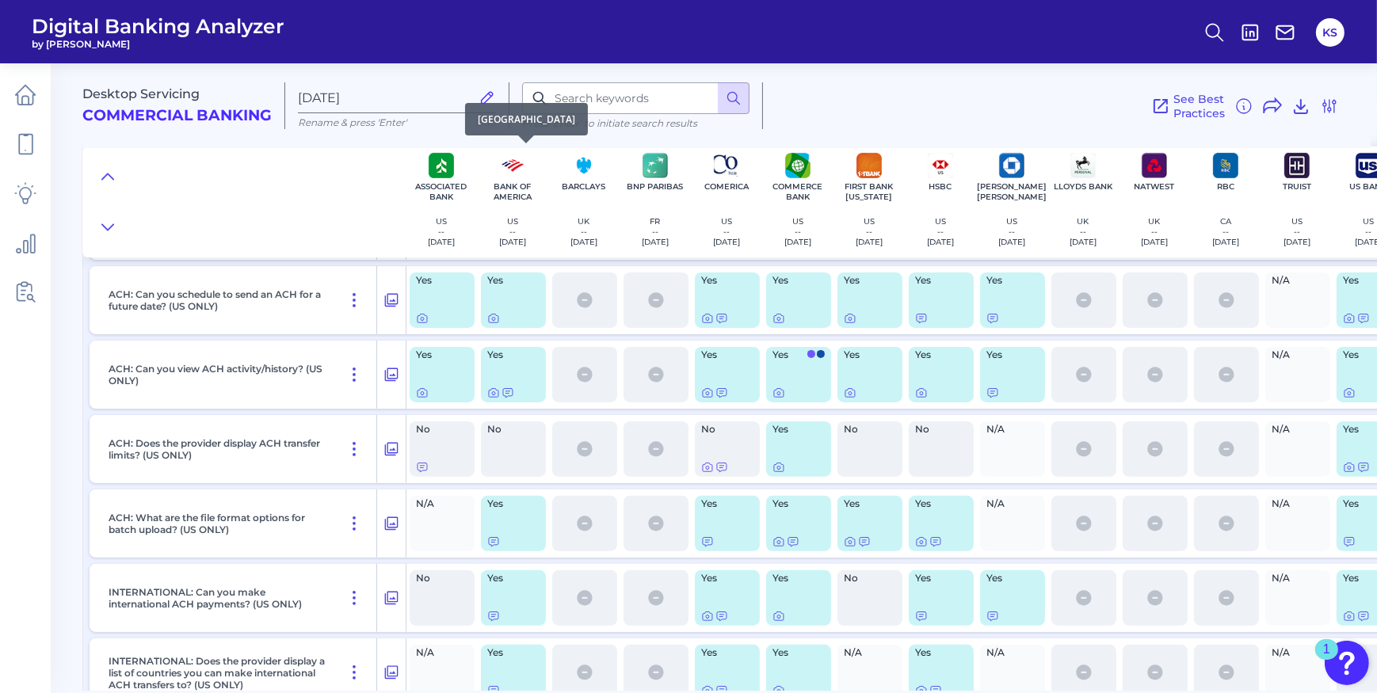
click at [555, 105] on div "[GEOGRAPHIC_DATA]" at bounding box center [526, 119] width 123 height 32
click at [620, 96] on input at bounding box center [635, 98] width 227 height 32
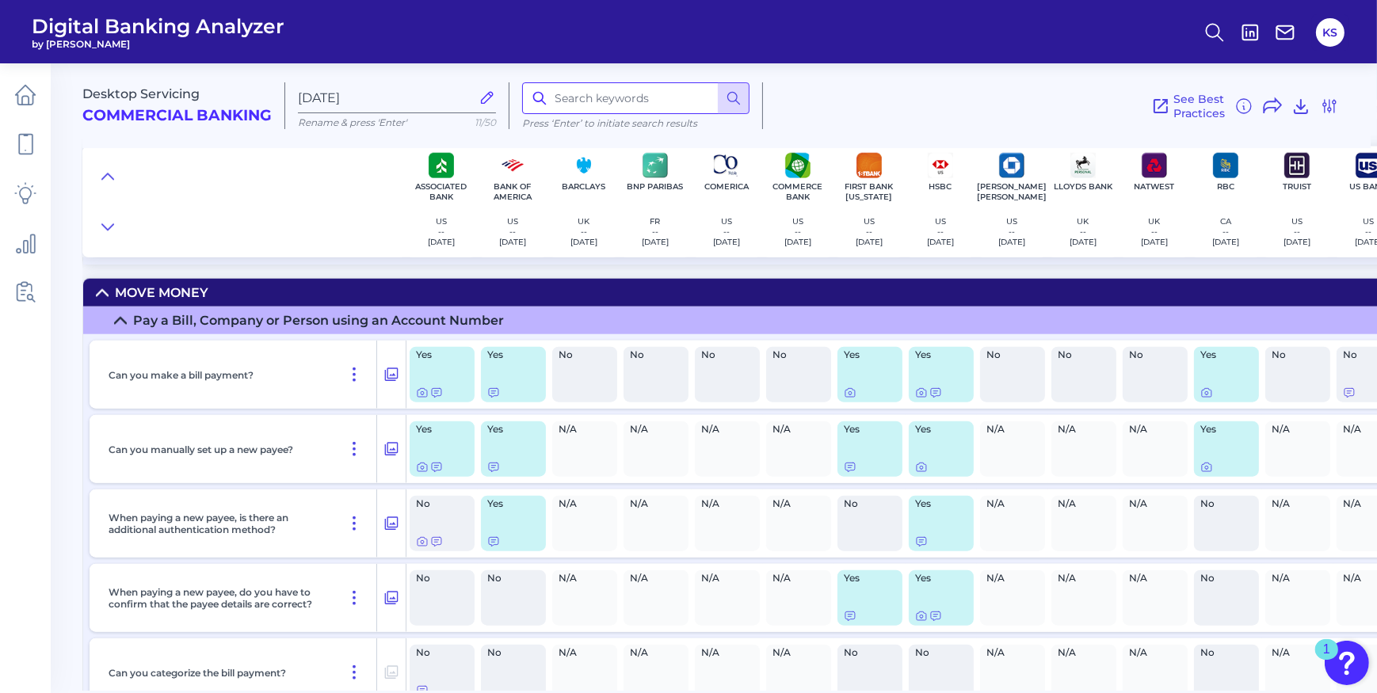
scroll to position [10474, 0]
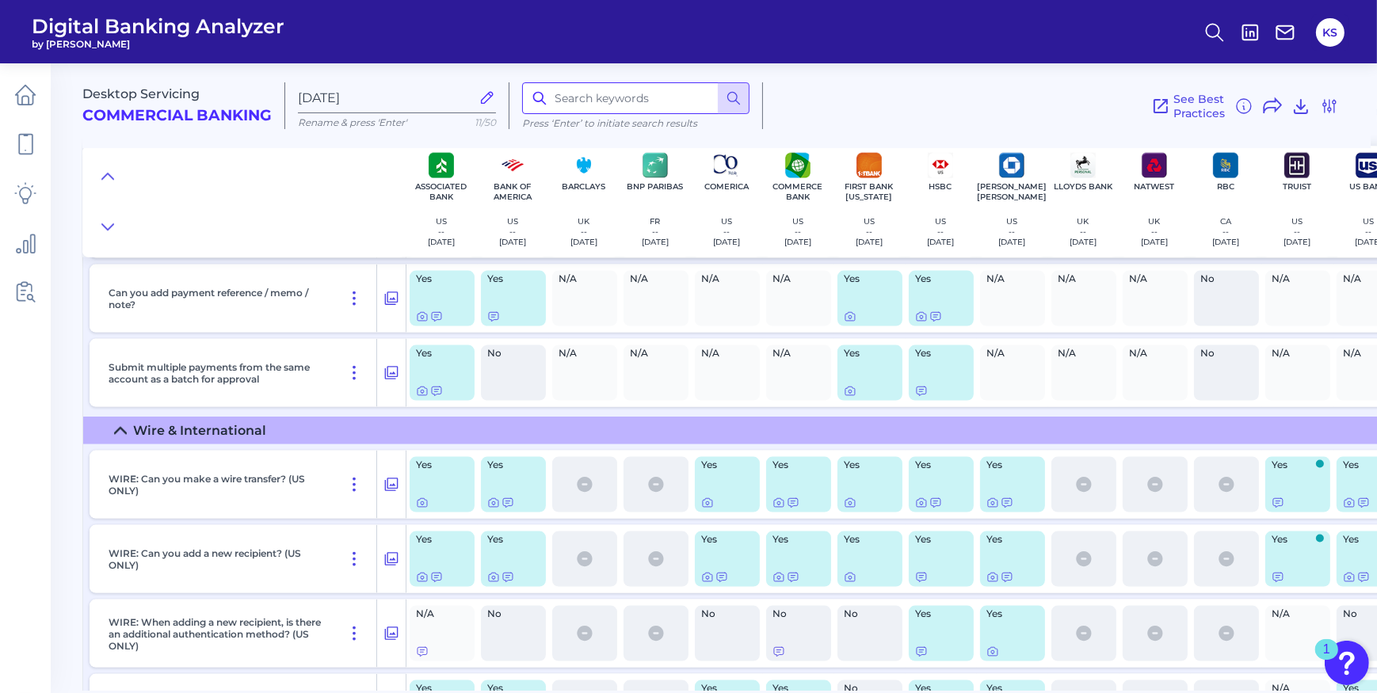
click at [621, 97] on input at bounding box center [635, 98] width 227 height 32
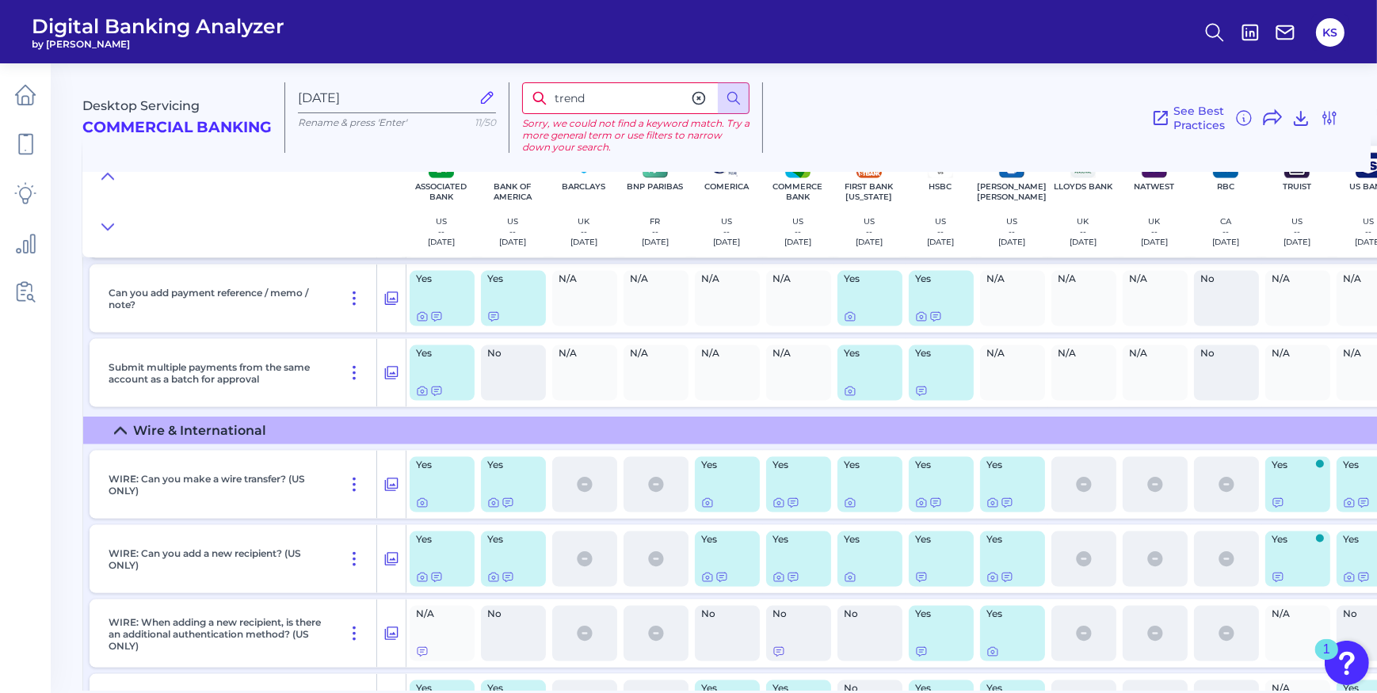
drag, startPoint x: 621, startPoint y: 97, endPoint x: 367, endPoint y: 86, distance: 254.6
click at [367, 86] on div "Desktop Servicing Commercial Banking [DATE] Rename & press 'Enter' 11/50 trend …" at bounding box center [726, 111] width 1289 height 121
type input "history"
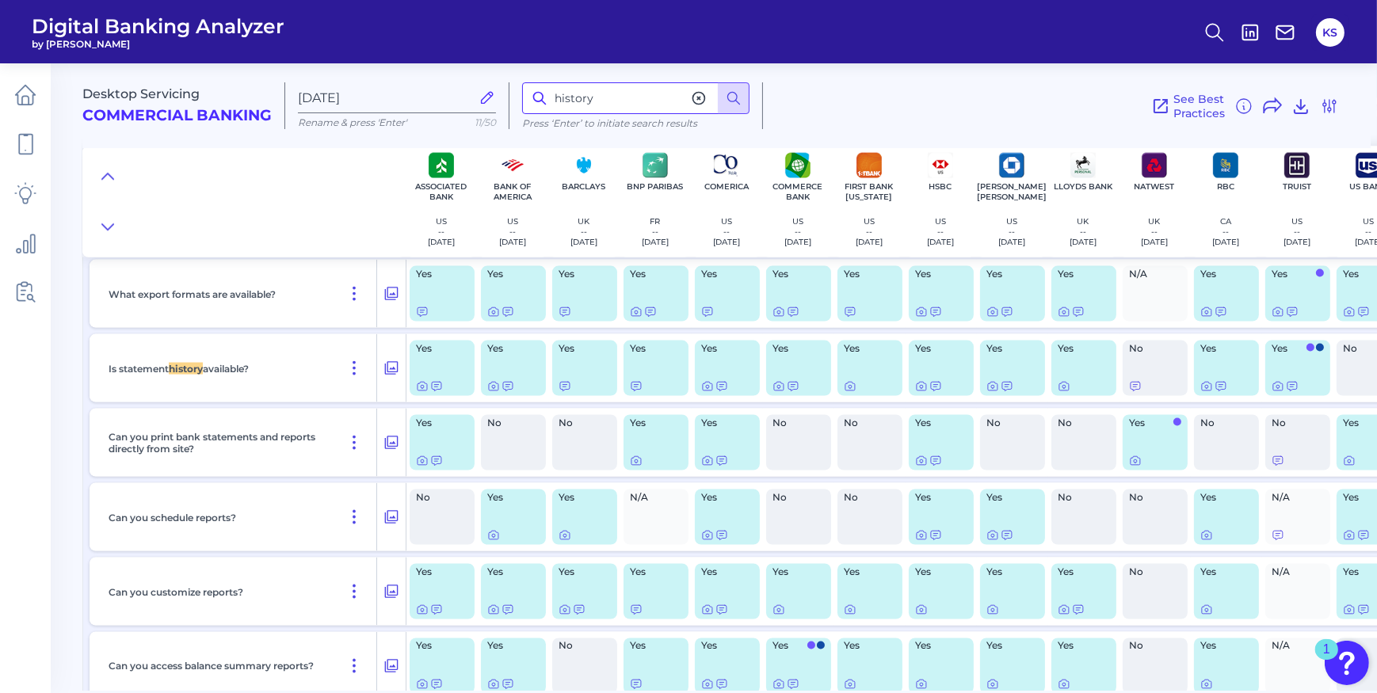
scroll to position [4551, 0]
